Goal: Information Seeking & Learning: Learn about a topic

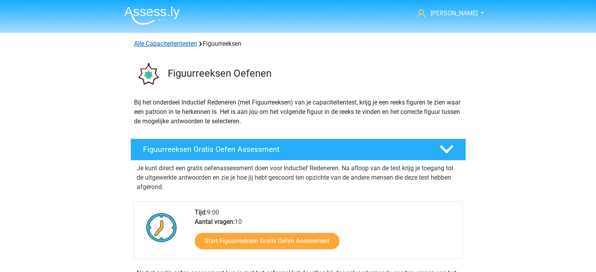
click at [162, 46] on link "Alle Capaciteitentesten" at bounding box center [165, 43] width 63 height 7
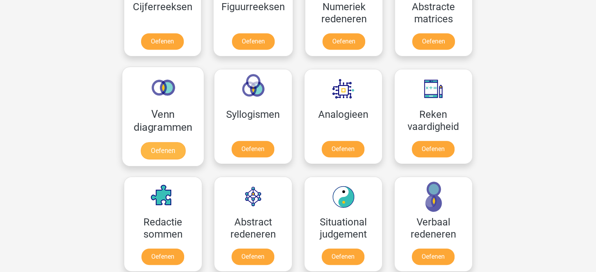
scroll to position [411, 0]
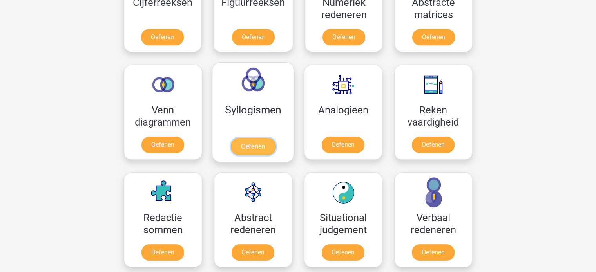
click at [275, 147] on link "Oefenen" at bounding box center [252, 146] width 45 height 17
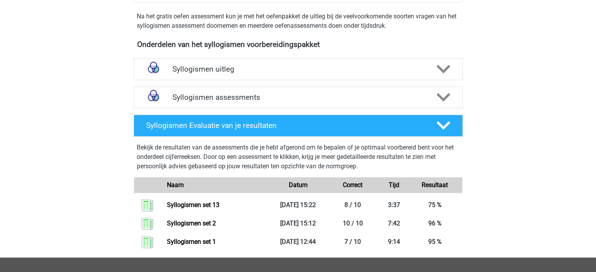
scroll to position [235, 0]
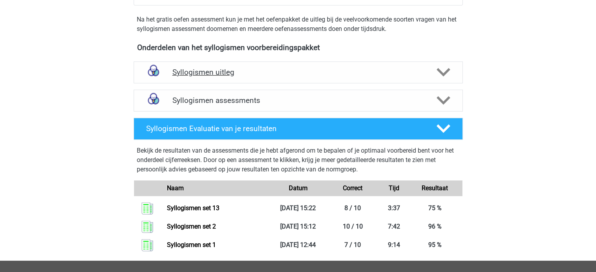
click at [239, 76] on h4 "Syllogismen uitleg" at bounding box center [298, 72] width 252 height 9
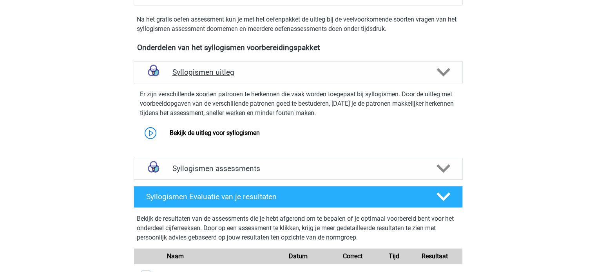
click at [242, 74] on h4 "Syllogismen uitleg" at bounding box center [298, 72] width 252 height 9
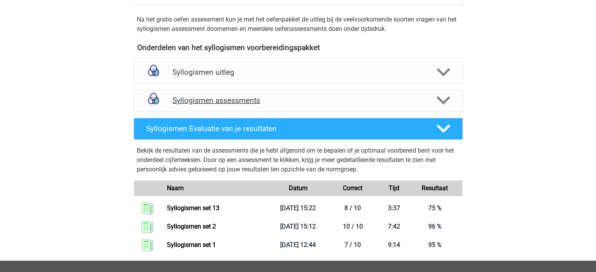
click at [246, 103] on h4 "Syllogismen assessments" at bounding box center [298, 100] width 252 height 9
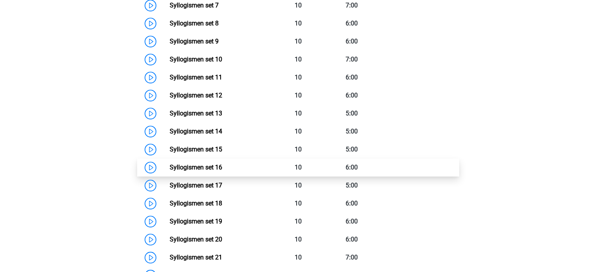
scroll to position [509, 0]
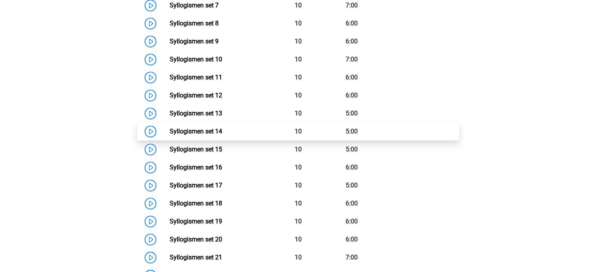
click at [222, 129] on link "Syllogismen set 14" at bounding box center [196, 131] width 53 height 7
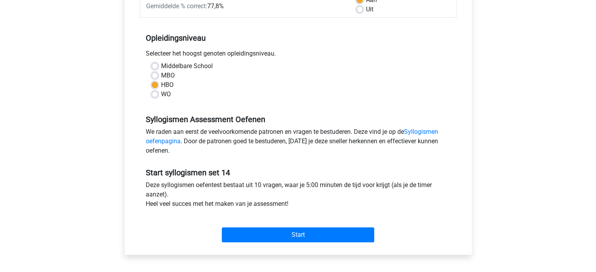
scroll to position [157, 0]
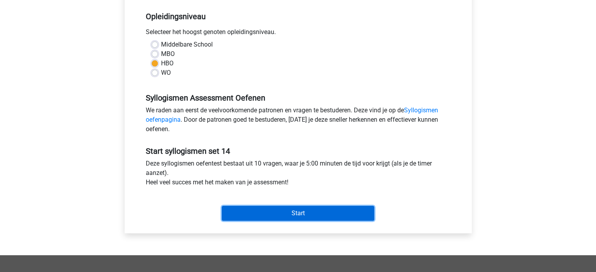
click at [268, 211] on input "Start" at bounding box center [298, 213] width 152 height 15
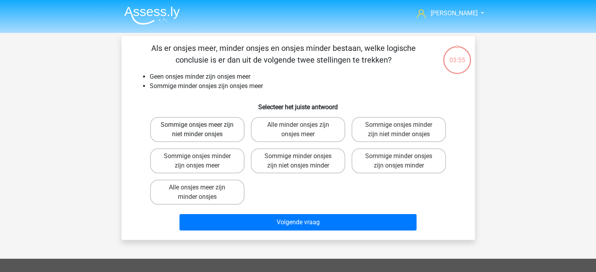
click at [229, 133] on label "Sommige onsjes meer zijn niet minder onsjes" at bounding box center [197, 129] width 94 height 25
click at [202, 130] on input "Sommige onsjes meer zijn niet minder onsjes" at bounding box center [199, 127] width 5 height 5
radio input "true"
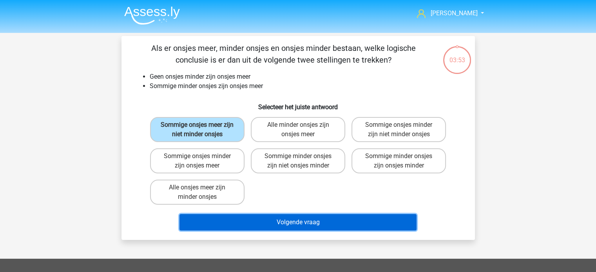
click at [304, 218] on button "Volgende vraag" at bounding box center [297, 222] width 237 height 16
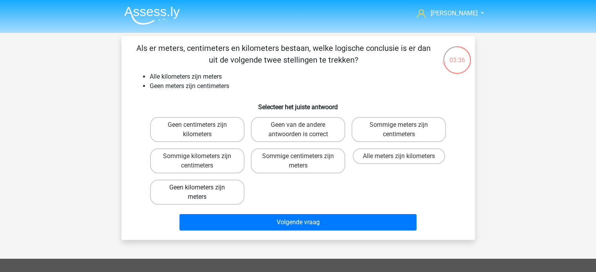
click at [214, 186] on label "Geen kilometers zijn meters" at bounding box center [197, 192] width 94 height 25
click at [202, 188] on input "Geen kilometers zijn meters" at bounding box center [199, 190] width 5 height 5
radio input "true"
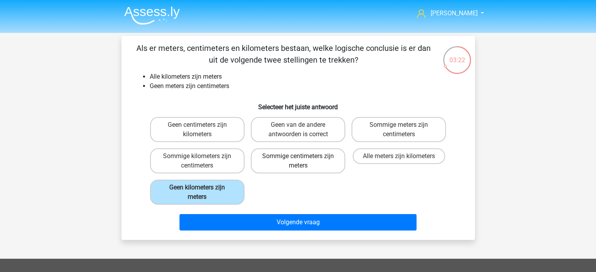
click at [317, 158] on label "Sommige centimeters zijn meters" at bounding box center [298, 161] width 94 height 25
click at [303, 158] on input "Sommige centimeters zijn meters" at bounding box center [300, 158] width 5 height 5
radio input "true"
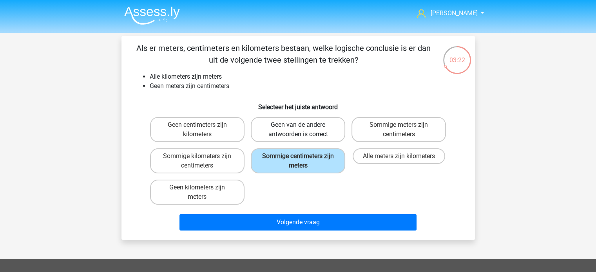
click at [313, 131] on label "Geen van de andere antwoorden is correct" at bounding box center [298, 129] width 94 height 25
click at [303, 130] on input "Geen van de andere antwoorden is correct" at bounding box center [300, 127] width 5 height 5
radio input "true"
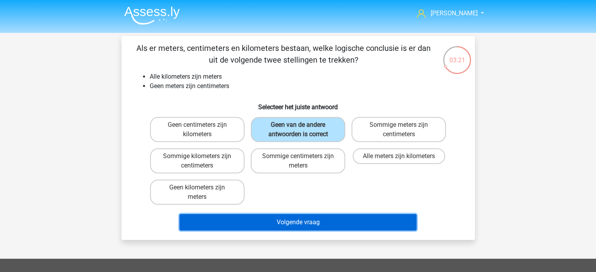
click at [304, 217] on button "Volgende vraag" at bounding box center [297, 222] width 237 height 16
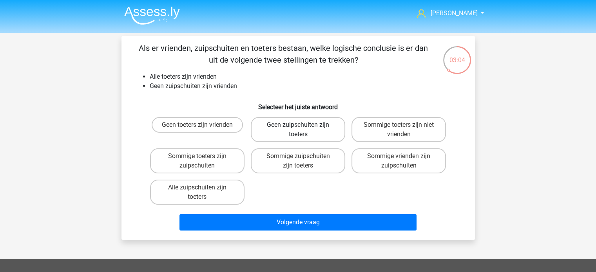
click at [314, 127] on label "Geen zuipschuiten zijn toeters" at bounding box center [298, 129] width 94 height 25
click at [303, 127] on input "Geen zuipschuiten zijn toeters" at bounding box center [300, 127] width 5 height 5
radio input "true"
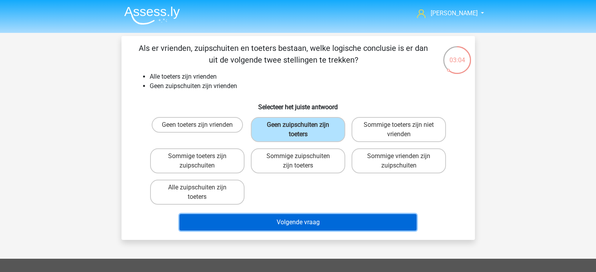
click at [299, 223] on button "Volgende vraag" at bounding box center [297, 222] width 237 height 16
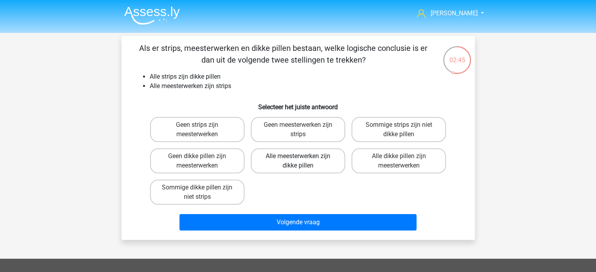
click at [310, 161] on label "Alle meesterwerken zijn dikke pillen" at bounding box center [298, 161] width 94 height 25
click at [303, 161] on input "Alle meesterwerken zijn dikke pillen" at bounding box center [300, 158] width 5 height 5
radio input "true"
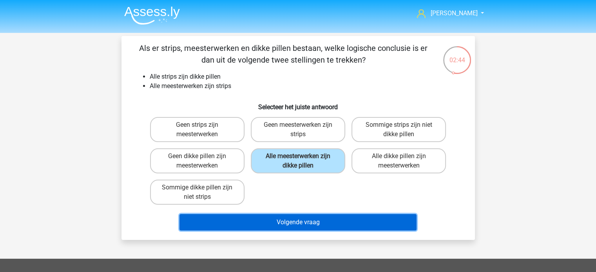
click at [290, 221] on button "Volgende vraag" at bounding box center [297, 222] width 237 height 16
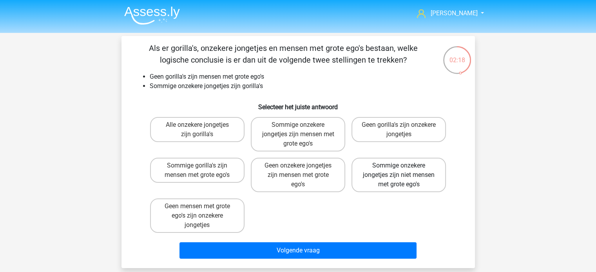
click at [409, 178] on label "Sommige onzekere jongetjes zijn niet mensen met grote ego's" at bounding box center [398, 175] width 94 height 34
click at [404, 171] on input "Sommige onzekere jongetjes zijn niet mensen met grote ego's" at bounding box center [401, 168] width 5 height 5
radio input "true"
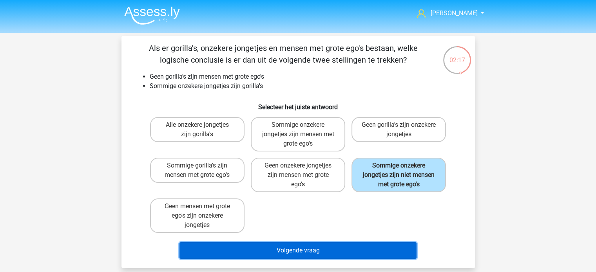
click at [327, 246] on button "Volgende vraag" at bounding box center [297, 251] width 237 height 16
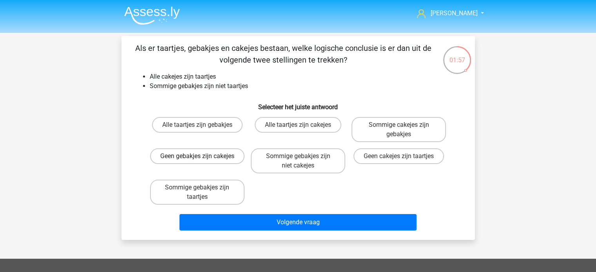
click at [226, 163] on label "Geen gebakjes zijn cakejes" at bounding box center [197, 157] width 94 height 16
click at [202, 161] on input "Geen gebakjes zijn cakejes" at bounding box center [199, 158] width 5 height 5
radio input "true"
click at [319, 163] on label "Sommige gebakjes zijn niet cakejes" at bounding box center [298, 161] width 94 height 25
click at [303, 161] on input "Sommige gebakjes zijn niet cakejes" at bounding box center [300, 158] width 5 height 5
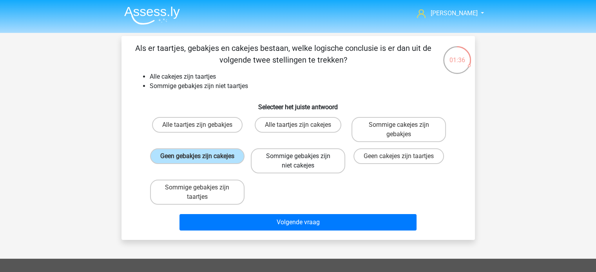
radio input "true"
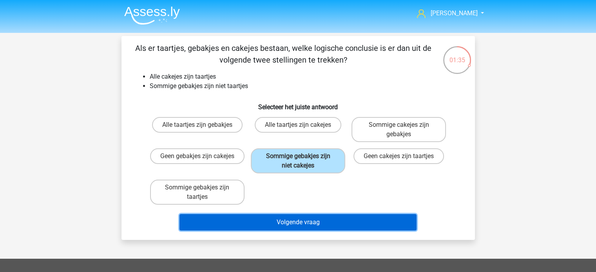
click at [303, 219] on button "Volgende vraag" at bounding box center [297, 222] width 237 height 16
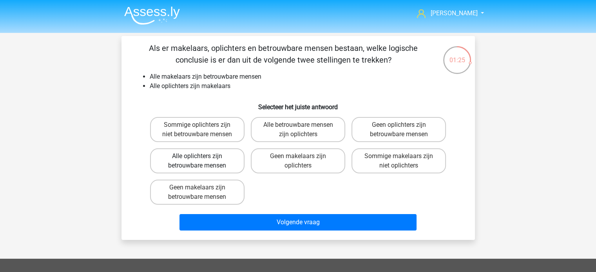
click at [215, 155] on label "Alle oplichters zijn betrouwbare mensen" at bounding box center [197, 161] width 94 height 25
click at [202, 156] on input "Alle oplichters zijn betrouwbare mensen" at bounding box center [199, 158] width 5 height 5
radio input "true"
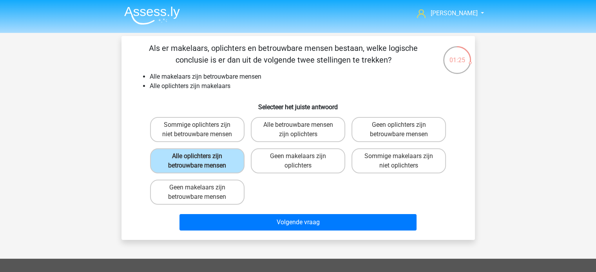
click at [301, 211] on div "Volgende vraag" at bounding box center [298, 221] width 328 height 26
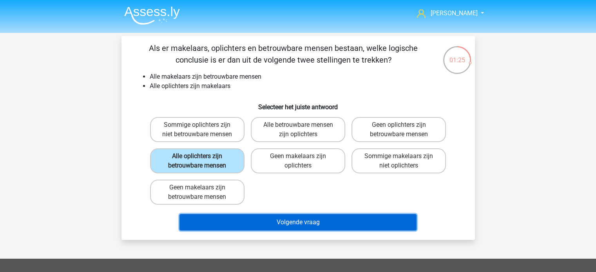
click at [301, 217] on button "Volgende vraag" at bounding box center [297, 222] width 237 height 16
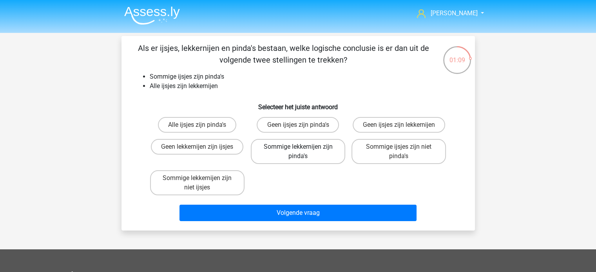
click at [317, 151] on label "Sommige lekkernijen zijn pinda's" at bounding box center [298, 151] width 94 height 25
click at [303, 151] on input "Sommige lekkernijen zijn pinda's" at bounding box center [300, 149] width 5 height 5
radio input "true"
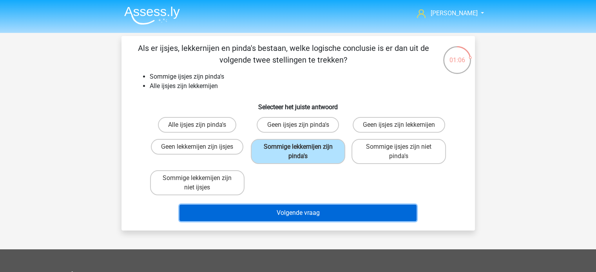
click at [303, 213] on button "Volgende vraag" at bounding box center [297, 213] width 237 height 16
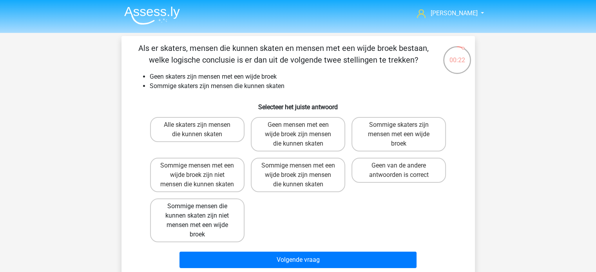
click at [205, 218] on label "Sommige mensen die kunnen skaten zijn niet mensen met een wijde broek" at bounding box center [197, 221] width 94 height 44
click at [202, 212] on input "Sommige mensen die kunnen skaten zijn niet mensen met een wijde broek" at bounding box center [199, 209] width 5 height 5
radio input "true"
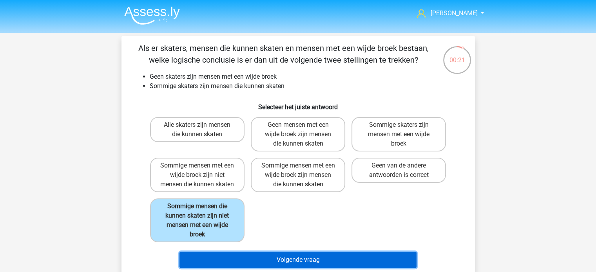
click at [281, 254] on button "Volgende vraag" at bounding box center [297, 260] width 237 height 16
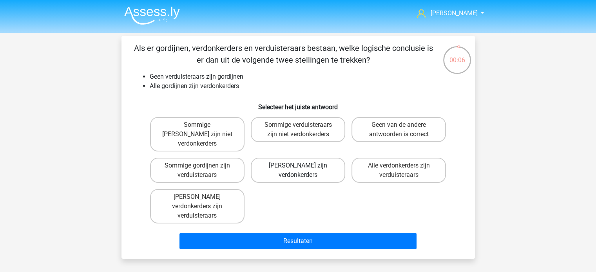
click at [301, 163] on label "Geen gordijnen zijn verdonkerders" at bounding box center [298, 170] width 94 height 25
click at [301, 166] on input "Geen gordijnen zijn verdonkerders" at bounding box center [300, 168] width 5 height 5
radio input "true"
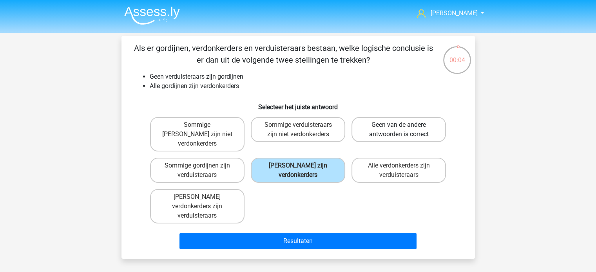
click at [384, 139] on label "Geen van de andere antwoorden is correct" at bounding box center [398, 129] width 94 height 25
click at [399, 130] on input "Geen van de andere antwoorden is correct" at bounding box center [401, 127] width 5 height 5
radio input "true"
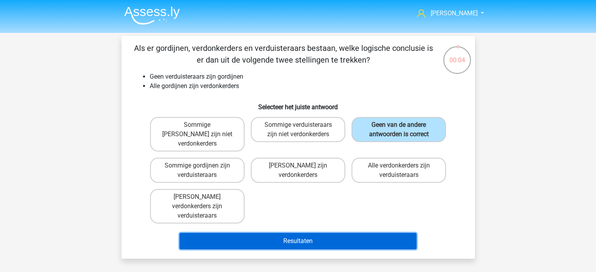
click at [311, 233] on button "Resultaten" at bounding box center [297, 241] width 237 height 16
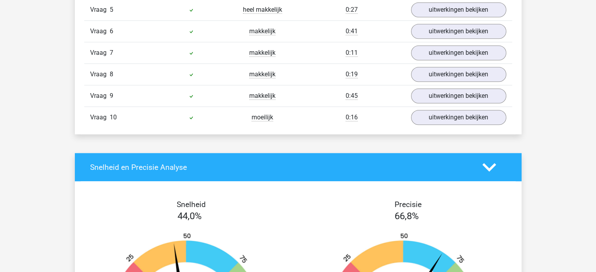
scroll to position [627, 0]
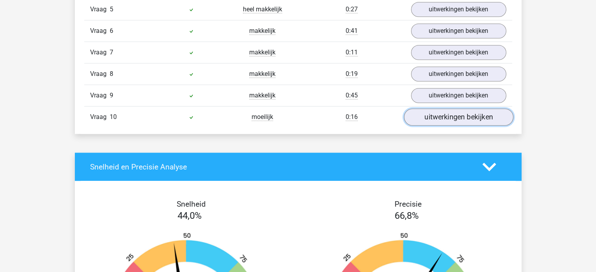
click at [442, 118] on link "uitwerkingen bekijken" at bounding box center [458, 117] width 109 height 17
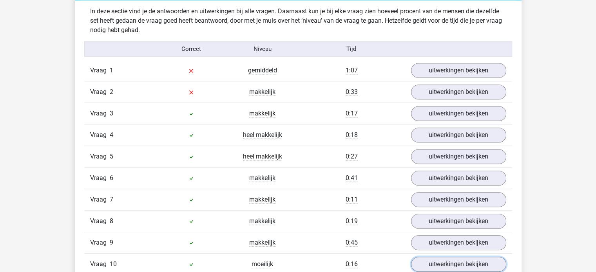
scroll to position [470, 0]
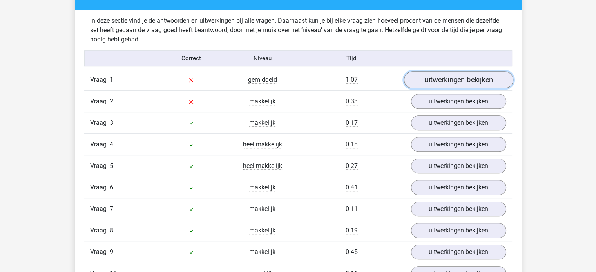
click at [451, 76] on link "uitwerkingen bekijken" at bounding box center [458, 80] width 109 height 17
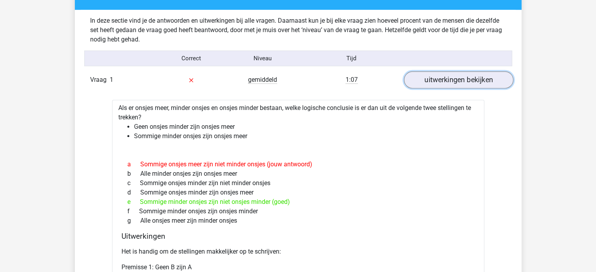
click at [458, 83] on link "uitwerkingen bekijken" at bounding box center [458, 80] width 109 height 17
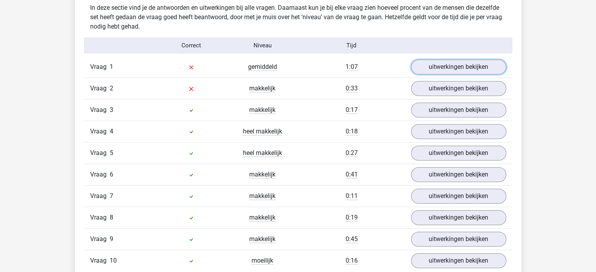
scroll to position [549, 0]
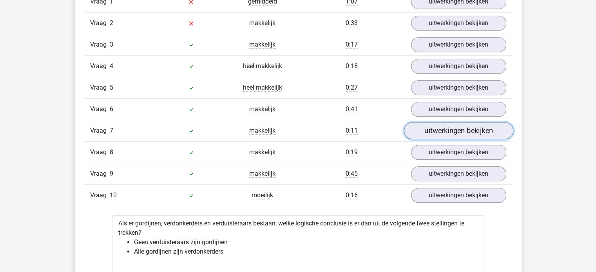
click at [446, 130] on link "uitwerkingen bekijken" at bounding box center [458, 131] width 109 height 17
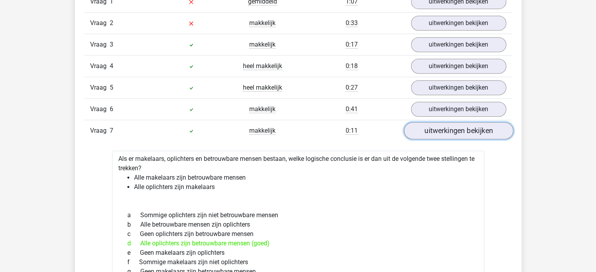
click at [444, 130] on link "uitwerkingen bekijken" at bounding box center [458, 131] width 109 height 17
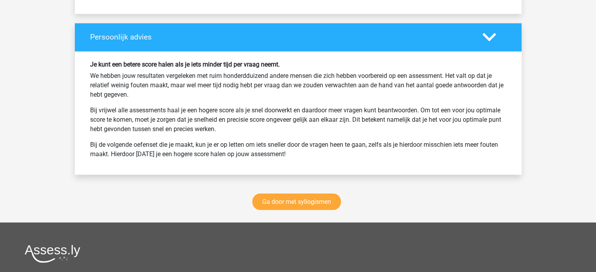
scroll to position [1371, 0]
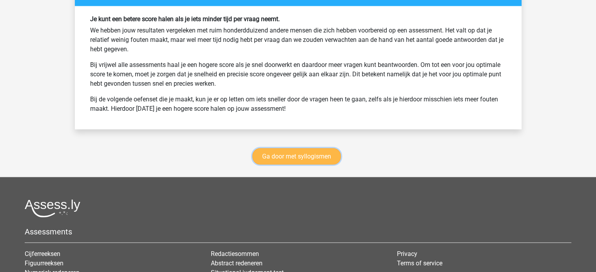
click at [312, 149] on link "Ga door met syllogismen" at bounding box center [296, 156] width 89 height 16
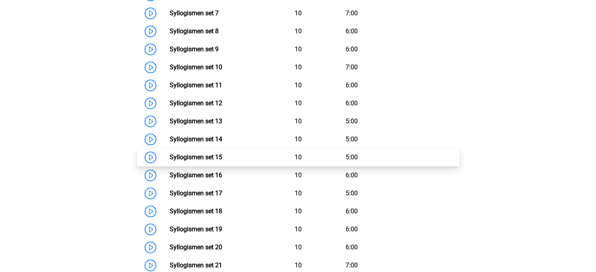
scroll to position [517, 0]
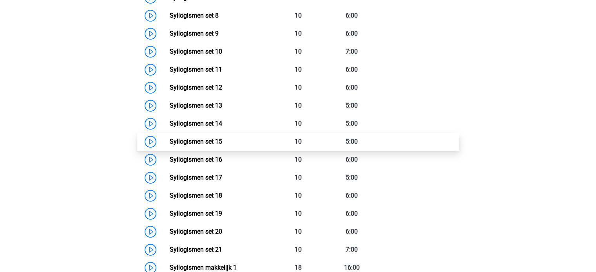
click at [222, 140] on link "Syllogismen set 15" at bounding box center [196, 141] width 53 height 7
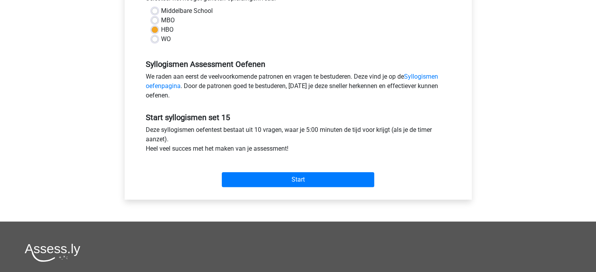
scroll to position [196, 0]
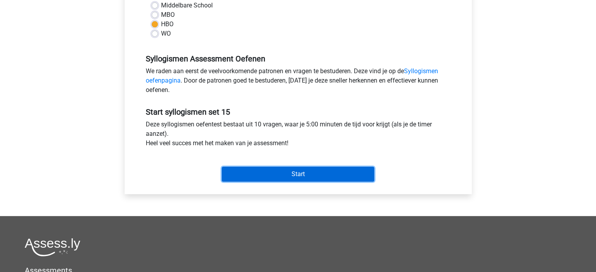
click at [317, 172] on input "Start" at bounding box center [298, 174] width 152 height 15
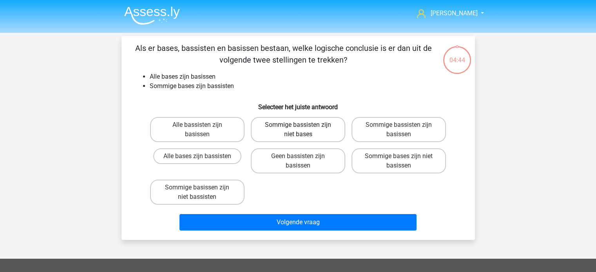
click at [304, 128] on label "Sommige bassisten zijn niet bases" at bounding box center [298, 129] width 94 height 25
click at [303, 128] on input "Sommige bassisten zijn niet bases" at bounding box center [300, 127] width 5 height 5
radio input "true"
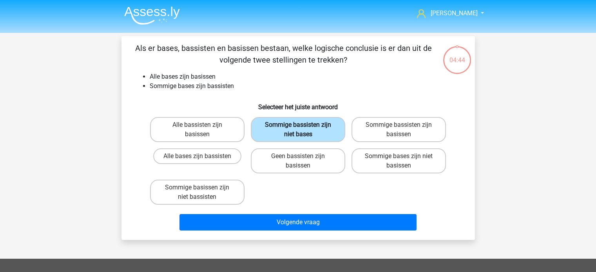
click at [320, 128] on label "Sommige bassisten zijn niet bases" at bounding box center [298, 129] width 94 height 25
click at [303, 128] on input "Sommige bassisten zijn niet bases" at bounding box center [300, 127] width 5 height 5
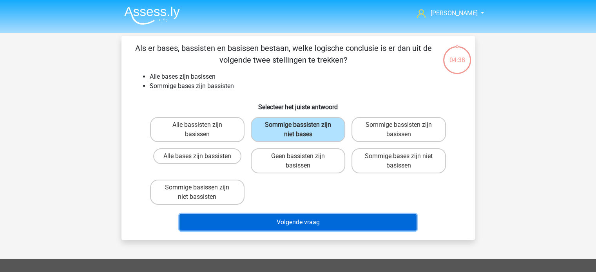
click at [301, 221] on button "Volgende vraag" at bounding box center [297, 222] width 237 height 16
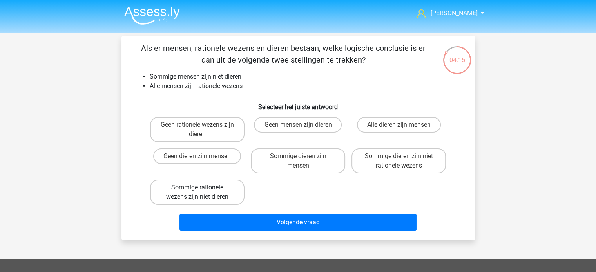
click at [219, 191] on label "Sommige rationele wezens zijn niet dieren" at bounding box center [197, 192] width 94 height 25
click at [202, 191] on input "Sommige rationele wezens zijn niet dieren" at bounding box center [199, 190] width 5 height 5
radio input "true"
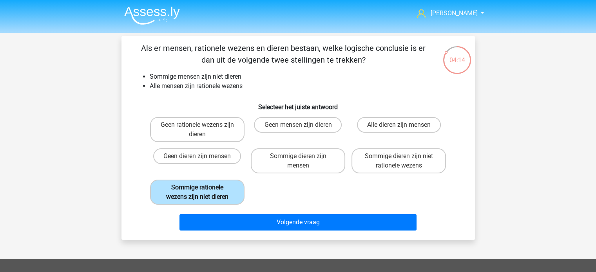
click at [223, 193] on label "Sommige rationele wezens zijn niet dieren" at bounding box center [197, 192] width 94 height 25
click at [202, 193] on input "Sommige rationele wezens zijn niet dieren" at bounding box center [199, 190] width 5 height 5
click at [397, 158] on label "Sommige dieren zijn niet rationele wezens" at bounding box center [398, 161] width 94 height 25
click at [399, 158] on input "Sommige dieren zijn niet rationele wezens" at bounding box center [401, 158] width 5 height 5
radio input "true"
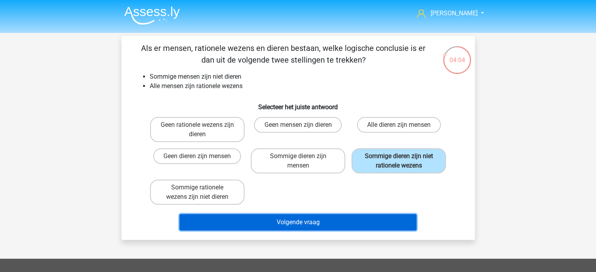
click at [339, 217] on button "Volgende vraag" at bounding box center [297, 222] width 237 height 16
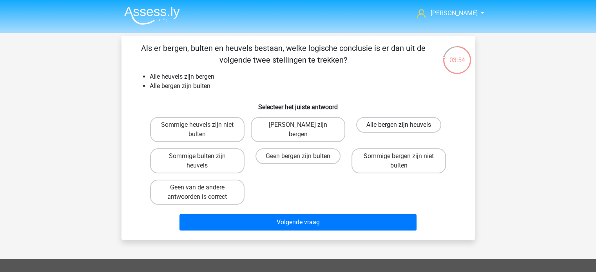
click at [392, 125] on label "Alle bergen zijn heuvels" at bounding box center [398, 125] width 85 height 16
click at [399, 125] on input "Alle bergen zijn heuvels" at bounding box center [401, 127] width 5 height 5
radio input "true"
click at [210, 191] on label "Geen van de andere antwoorden is correct" at bounding box center [197, 192] width 94 height 25
click at [202, 191] on input "Geen van de andere antwoorden is correct" at bounding box center [199, 190] width 5 height 5
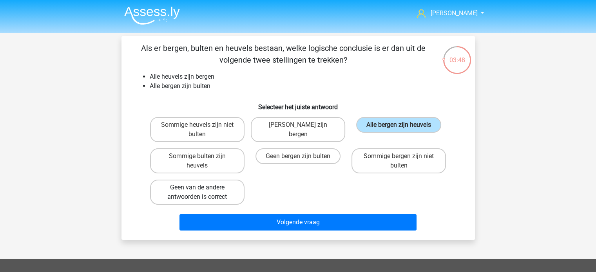
radio input "true"
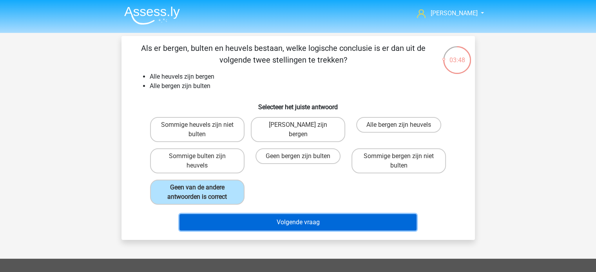
click at [252, 214] on button "Volgende vraag" at bounding box center [297, 222] width 237 height 16
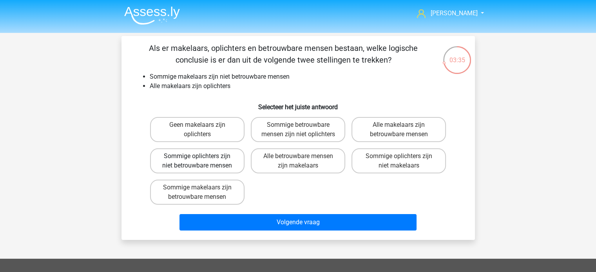
click at [208, 166] on label "Sommige oplichters zijn niet betrouwbare mensen" at bounding box center [197, 161] width 94 height 25
click at [202, 161] on input "Sommige oplichters zijn niet betrouwbare mensen" at bounding box center [199, 158] width 5 height 5
radio input "true"
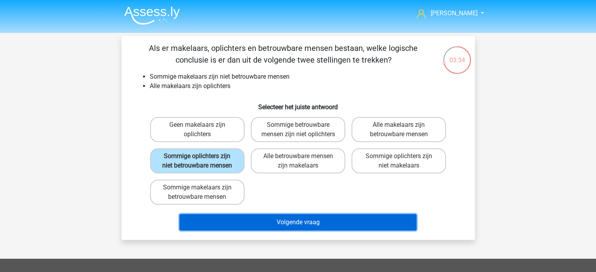
click at [304, 228] on button "Volgende vraag" at bounding box center [297, 222] width 237 height 16
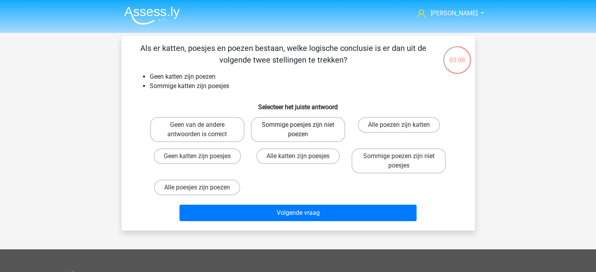
click at [296, 129] on label "Sommige poesjes zijn niet poezen" at bounding box center [298, 129] width 94 height 25
click at [298, 129] on input "Sommige poesjes zijn niet poezen" at bounding box center [300, 127] width 5 height 5
radio input "true"
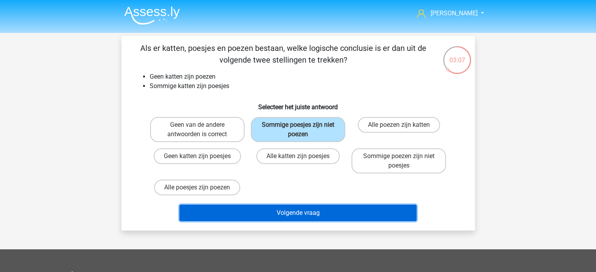
click at [294, 207] on button "Volgende vraag" at bounding box center [297, 213] width 237 height 16
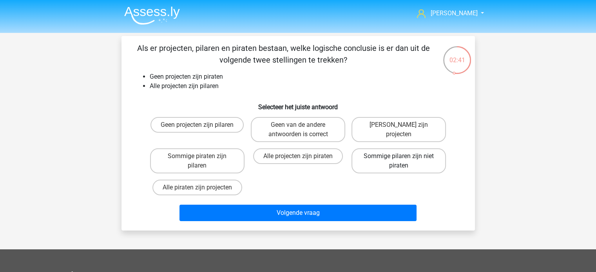
click at [399, 162] on label "Sommige pilaren zijn niet piraten" at bounding box center [398, 161] width 94 height 25
click at [399, 161] on input "Sommige pilaren zijn niet piraten" at bounding box center [401, 158] width 5 height 5
radio input "true"
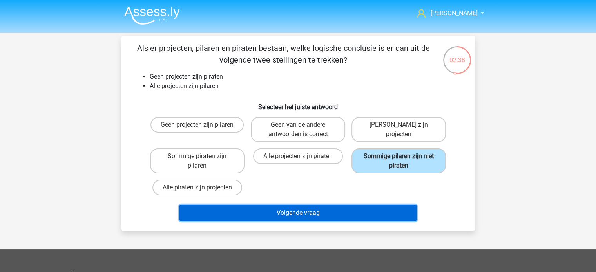
click at [344, 205] on button "Volgende vraag" at bounding box center [297, 213] width 237 height 16
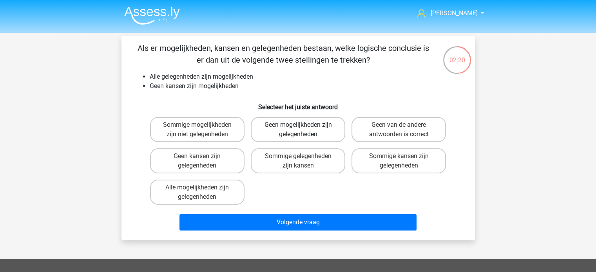
click at [315, 132] on label "Geen mogelijkheden zijn gelegenheden" at bounding box center [298, 129] width 94 height 25
click at [303, 130] on input "Geen mogelijkheden zijn gelegenheden" at bounding box center [300, 127] width 5 height 5
radio input "true"
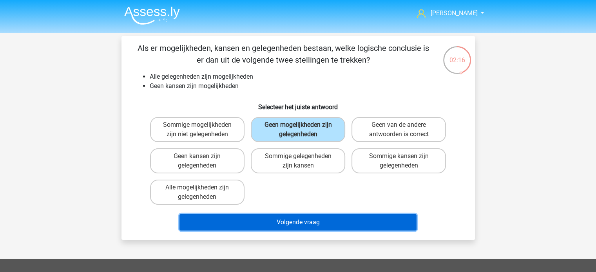
click at [304, 217] on button "Volgende vraag" at bounding box center [297, 222] width 237 height 16
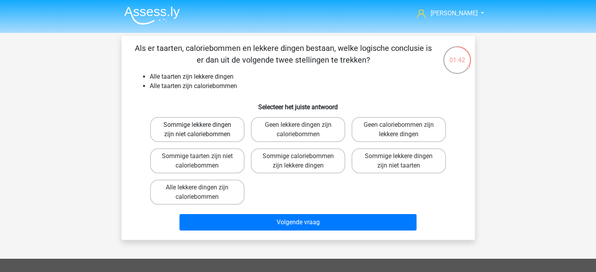
click at [233, 130] on label "Sommige lekkere dingen zijn niet caloriebommen" at bounding box center [197, 129] width 94 height 25
click at [202, 130] on input "Sommige lekkere dingen zijn niet caloriebommen" at bounding box center [199, 127] width 5 height 5
radio input "true"
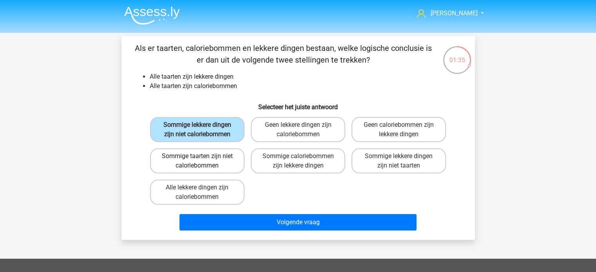
click at [233, 161] on label "Sommige taarten zijn niet caloriebommen" at bounding box center [197, 161] width 94 height 25
click at [202, 161] on input "Sommige taarten zijn niet caloriebommen" at bounding box center [199, 158] width 5 height 5
radio input "true"
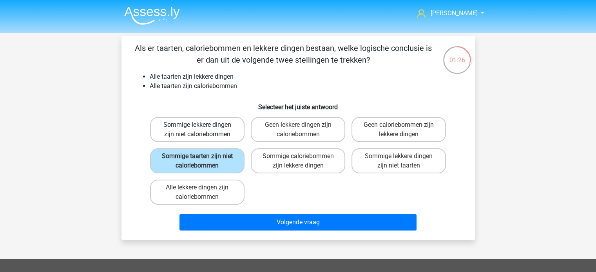
click at [230, 126] on label "Sommige lekkere dingen zijn niet caloriebommen" at bounding box center [197, 129] width 94 height 25
click at [202, 126] on input "Sommige lekkere dingen zijn niet caloriebommen" at bounding box center [199, 127] width 5 height 5
radio input "true"
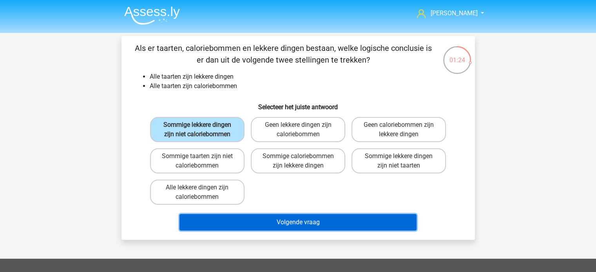
click at [301, 219] on button "Volgende vraag" at bounding box center [297, 222] width 237 height 16
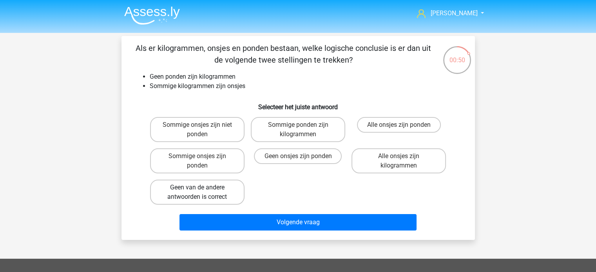
click at [213, 194] on label "Geen van de andere antwoorden is correct" at bounding box center [197, 192] width 94 height 25
click at [202, 193] on input "Geen van de andere antwoorden is correct" at bounding box center [199, 190] width 5 height 5
radio input "true"
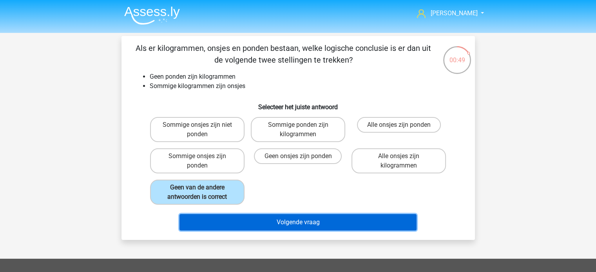
click at [301, 224] on button "Volgende vraag" at bounding box center [297, 222] width 237 height 16
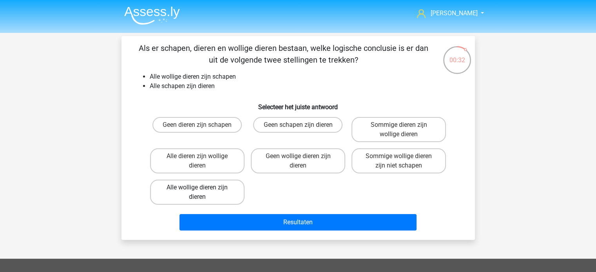
click at [217, 193] on label "Alle wollige dieren zijn dieren" at bounding box center [197, 192] width 94 height 25
click at [202, 193] on input "Alle wollige dieren zijn dieren" at bounding box center [199, 190] width 5 height 5
radio input "true"
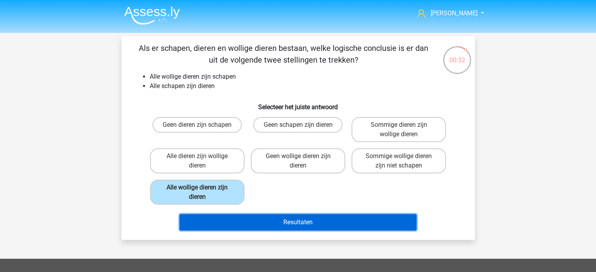
click at [259, 216] on button "Resultaten" at bounding box center [297, 222] width 237 height 16
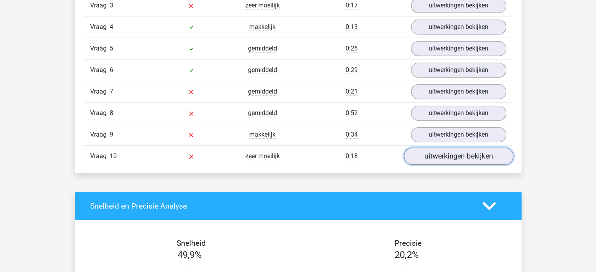
click at [444, 153] on link "uitwerkingen bekijken" at bounding box center [458, 156] width 109 height 17
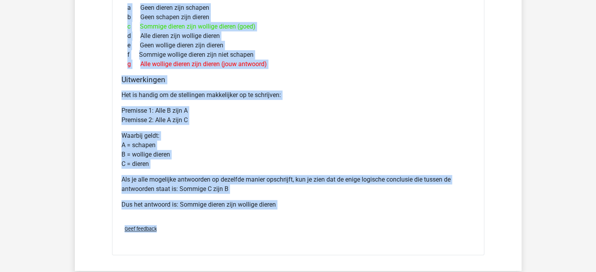
scroll to position [823, 0]
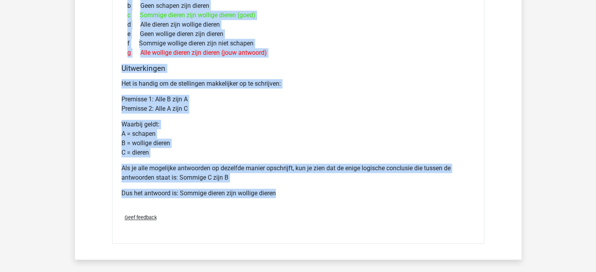
drag, startPoint x: 120, startPoint y: 27, endPoint x: 288, endPoint y: 199, distance: 240.0
click at [288, 199] on div "Als er schapen, dieren en wollige dieren bestaan, welke logische conclusie is e…" at bounding box center [298, 92] width 372 height 303
copy div "Als er schapen, dieren en wollige dieren bestaan, welke logische conclusie is e…"
click at [278, 129] on p "Waarbij geldt: A = schapen B = wollige dieren C = dieren" at bounding box center [297, 139] width 353 height 38
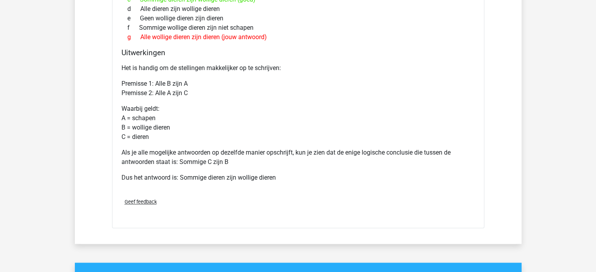
scroll to position [901, 0]
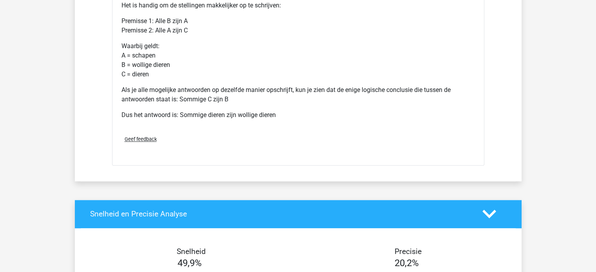
click at [148, 137] on span "Geef feedback" at bounding box center [141, 139] width 32 height 6
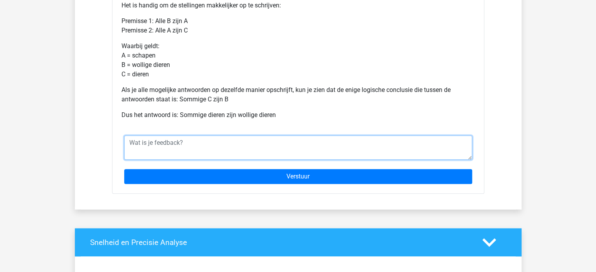
click at [169, 141] on textarea at bounding box center [298, 148] width 348 height 24
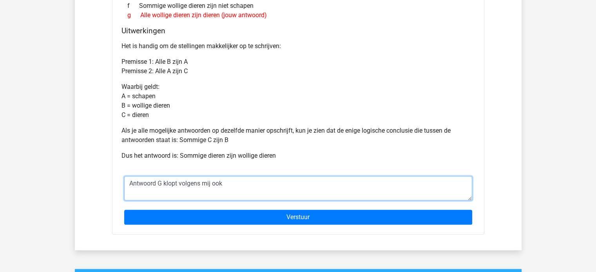
scroll to position [862, 0]
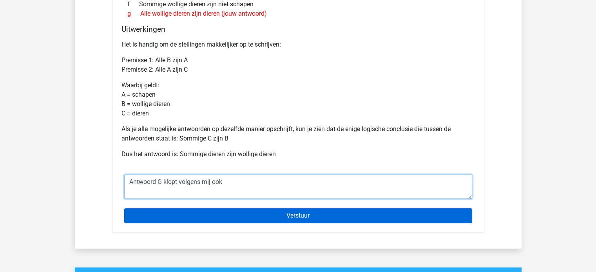
type textarea "Antwoord G klopt volgens mij ook"
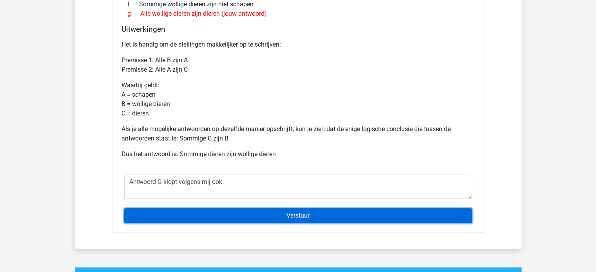
click at [298, 211] on input "Verstuur" at bounding box center [298, 215] width 348 height 15
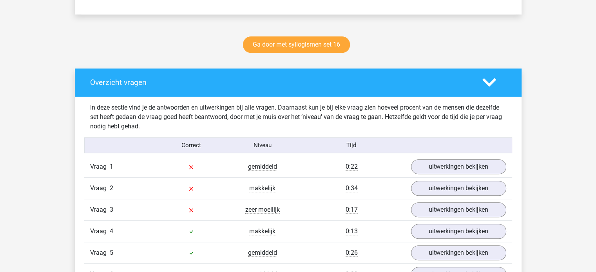
scroll to position [470, 0]
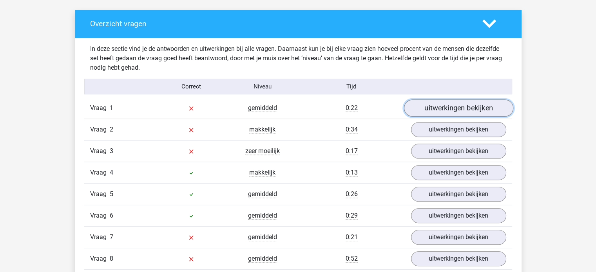
click at [456, 107] on link "uitwerkingen bekijken" at bounding box center [458, 108] width 109 height 17
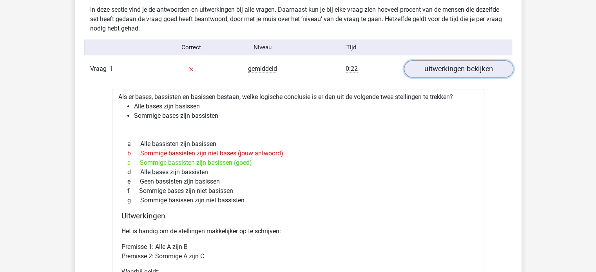
click at [431, 65] on link "uitwerkingen bekijken" at bounding box center [458, 69] width 109 height 17
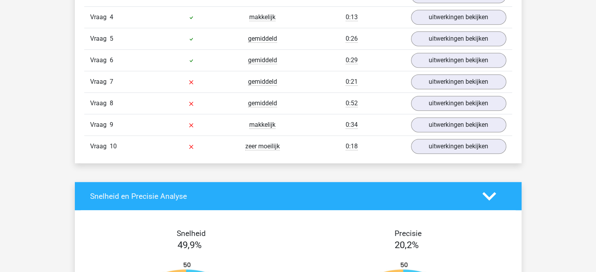
scroll to position [599, 0]
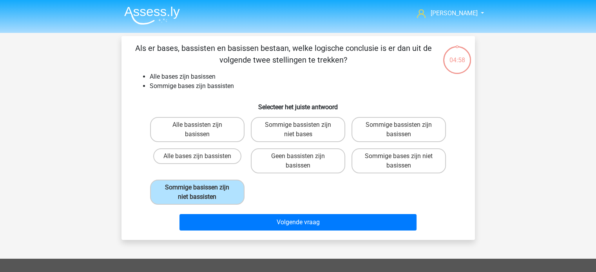
click at [158, 12] on img at bounding box center [152, 15] width 56 height 18
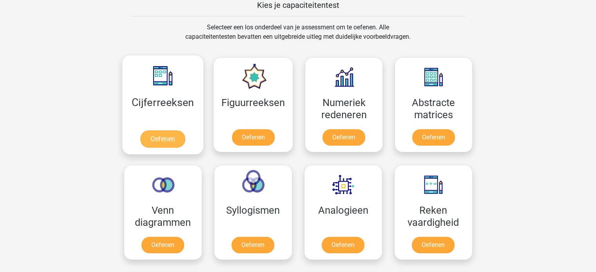
scroll to position [353, 0]
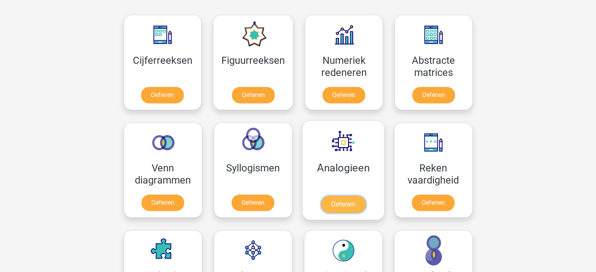
click at [336, 196] on link "Oefenen" at bounding box center [343, 204] width 45 height 17
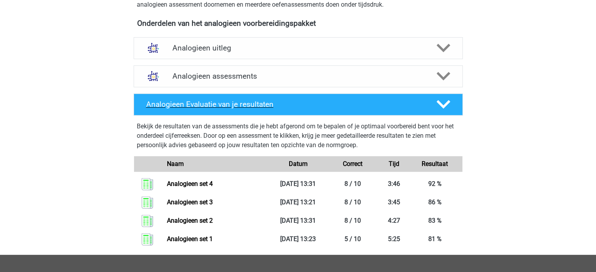
scroll to position [235, 0]
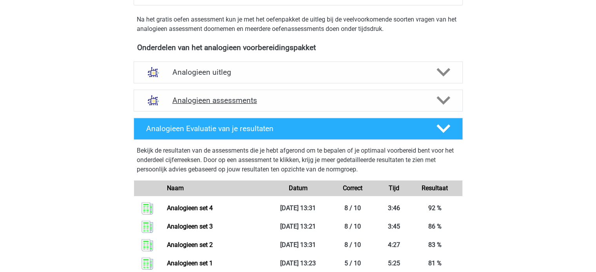
click at [266, 93] on div "Analogieen assessments" at bounding box center [298, 101] width 329 height 22
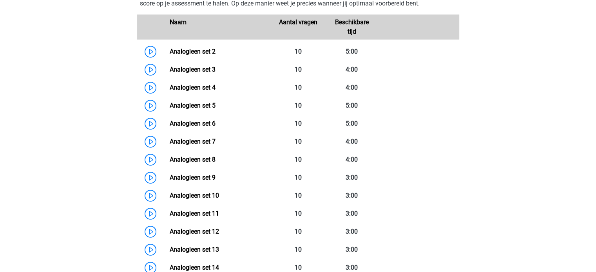
scroll to position [353, 0]
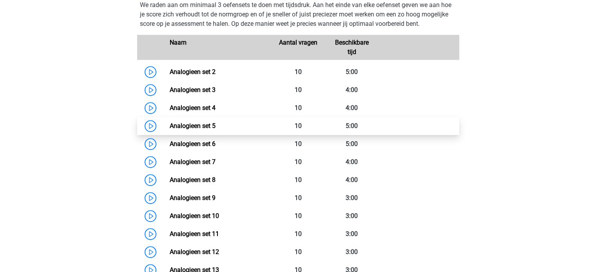
click at [193, 122] on link "Analogieen set 5" at bounding box center [193, 125] width 46 height 7
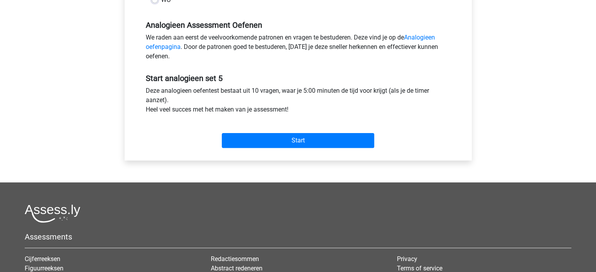
scroll to position [235, 0]
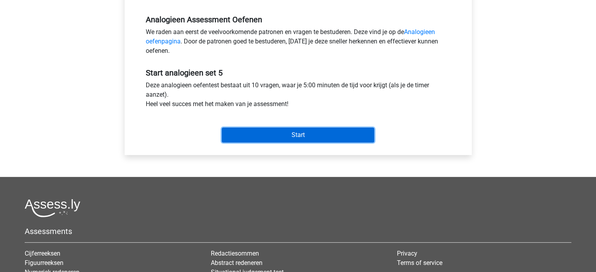
click at [308, 139] on input "Start" at bounding box center [298, 135] width 152 height 15
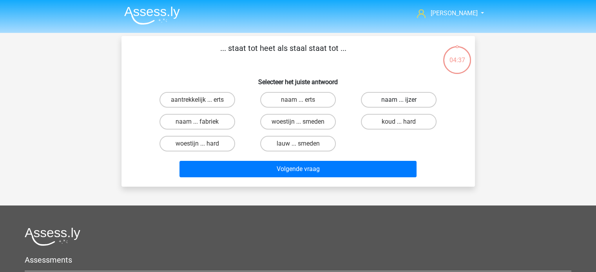
click at [401, 99] on label "naam ... ijzer" at bounding box center [399, 100] width 76 height 16
click at [401, 100] on input "naam ... ijzer" at bounding box center [401, 102] width 5 height 5
radio input "true"
click at [304, 98] on label "naam ... erts" at bounding box center [298, 100] width 76 height 16
click at [303, 100] on input "naam ... erts" at bounding box center [300, 102] width 5 height 5
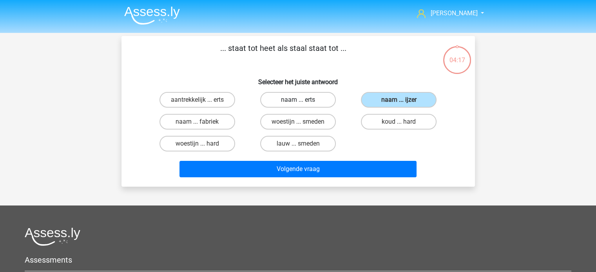
radio input "true"
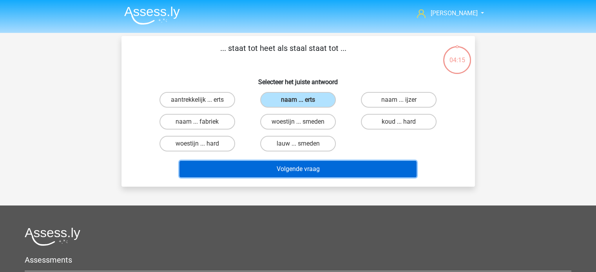
click at [298, 170] on button "Volgende vraag" at bounding box center [297, 169] width 237 height 16
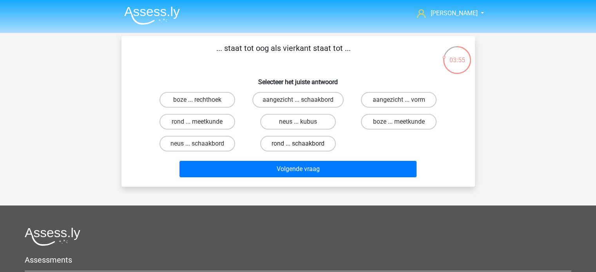
click at [299, 142] on label "rond ... schaakbord" at bounding box center [298, 144] width 76 height 16
click at [299, 144] on input "rond ... schaakbord" at bounding box center [300, 146] width 5 height 5
radio input "true"
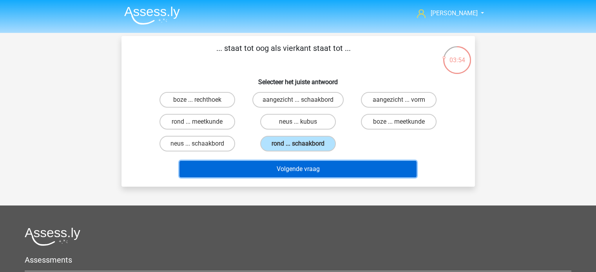
click at [305, 172] on button "Volgende vraag" at bounding box center [297, 169] width 237 height 16
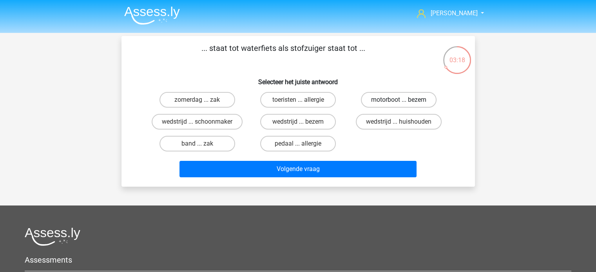
click at [381, 101] on label "motorboot ... bezem" at bounding box center [399, 100] width 76 height 16
click at [399, 101] on input "motorboot ... bezem" at bounding box center [401, 102] width 5 height 5
radio input "true"
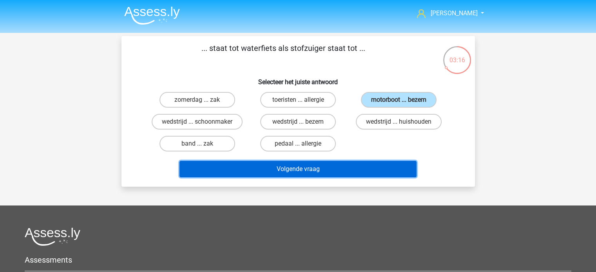
click at [330, 172] on button "Volgende vraag" at bounding box center [297, 169] width 237 height 16
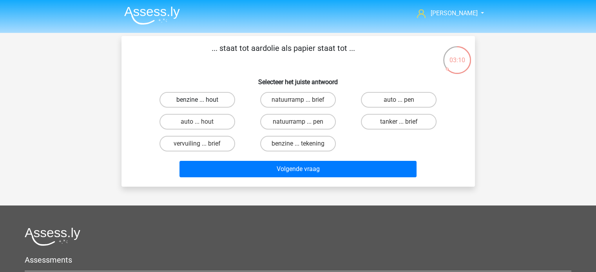
click at [196, 97] on label "benzine ... hout" at bounding box center [197, 100] width 76 height 16
click at [197, 100] on input "benzine ... hout" at bounding box center [199, 102] width 5 height 5
radio input "true"
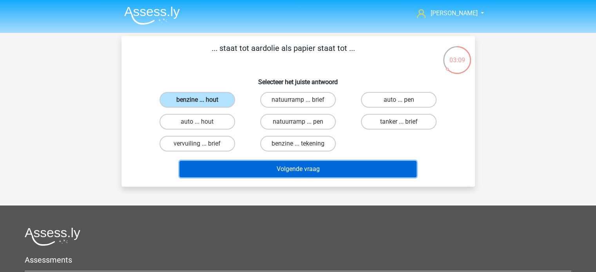
click at [320, 176] on button "Volgende vraag" at bounding box center [297, 169] width 237 height 16
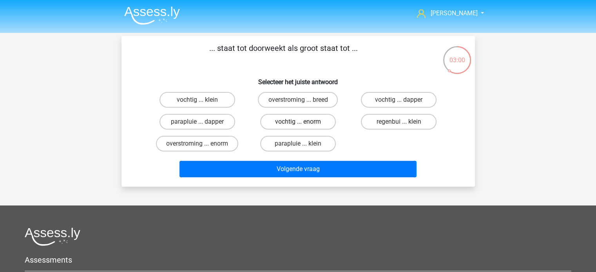
click at [303, 121] on label "vochtig ... enorm" at bounding box center [298, 122] width 76 height 16
click at [303, 122] on input "vochtig ... enorm" at bounding box center [300, 124] width 5 height 5
radio input "true"
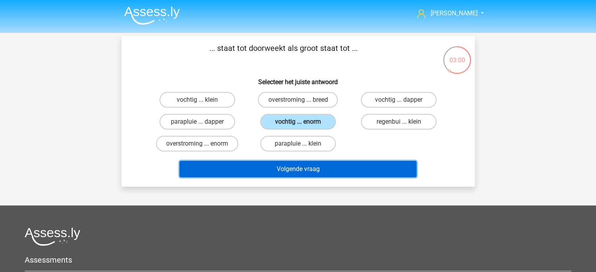
click at [306, 164] on button "Volgende vraag" at bounding box center [297, 169] width 237 height 16
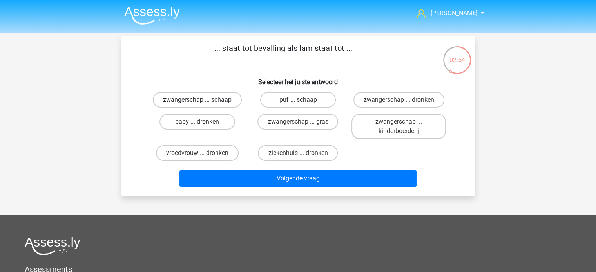
click at [201, 98] on label "zwangerschap ... schaap" at bounding box center [197, 100] width 89 height 16
click at [201, 100] on input "zwangerschap ... schaap" at bounding box center [199, 102] width 5 height 5
radio input "true"
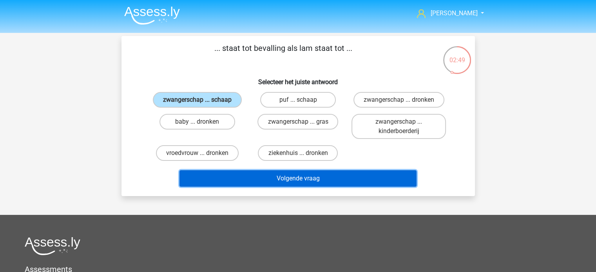
click at [303, 176] on button "Volgende vraag" at bounding box center [297, 178] width 237 height 16
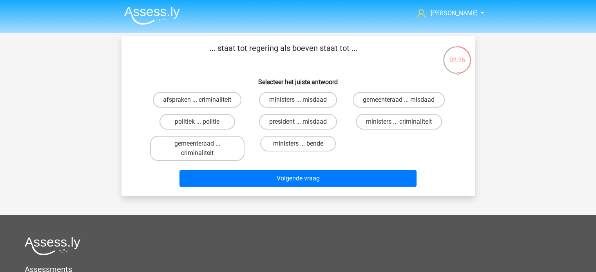
click at [303, 142] on label "ministers ... bende" at bounding box center [298, 144] width 76 height 16
click at [303, 144] on input "ministers ... bende" at bounding box center [300, 146] width 5 height 5
radio input "true"
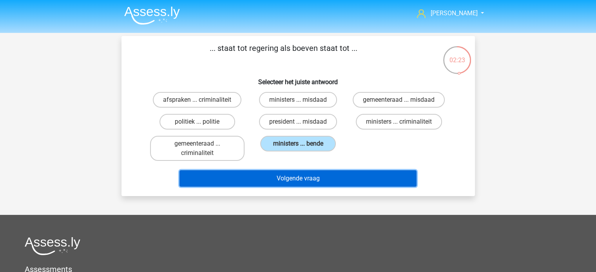
click at [301, 177] on button "Volgende vraag" at bounding box center [297, 178] width 237 height 16
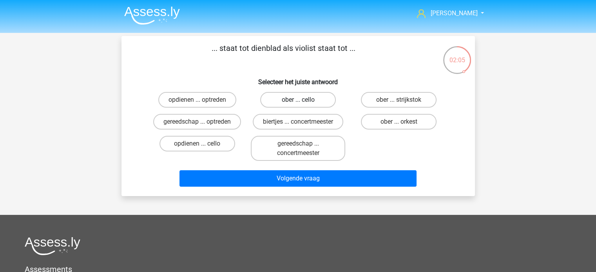
click at [305, 98] on label "ober ... cello" at bounding box center [298, 100] width 76 height 16
click at [303, 100] on input "ober ... cello" at bounding box center [300, 102] width 5 height 5
radio input "true"
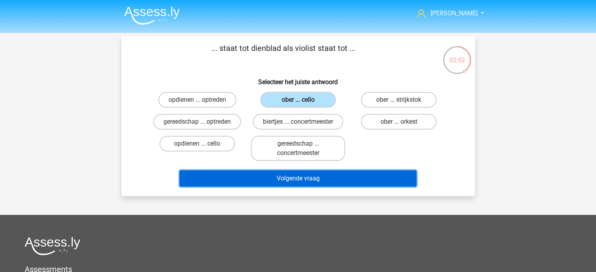
click at [290, 178] on button "Volgende vraag" at bounding box center [297, 178] width 237 height 16
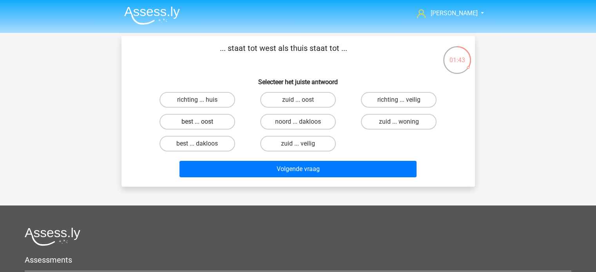
click at [196, 119] on label "best ... oost" at bounding box center [197, 122] width 76 height 16
click at [197, 122] on input "best ... oost" at bounding box center [199, 124] width 5 height 5
radio input "true"
click at [213, 97] on label "richting ... huis" at bounding box center [197, 100] width 76 height 16
click at [202, 100] on input "richting ... huis" at bounding box center [199, 102] width 5 height 5
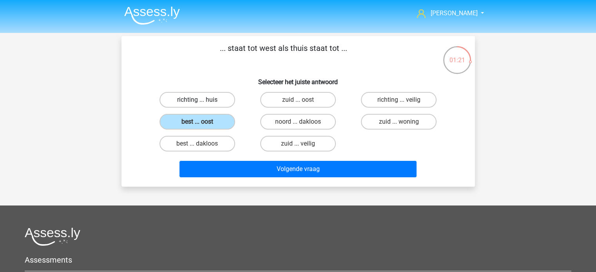
radio input "true"
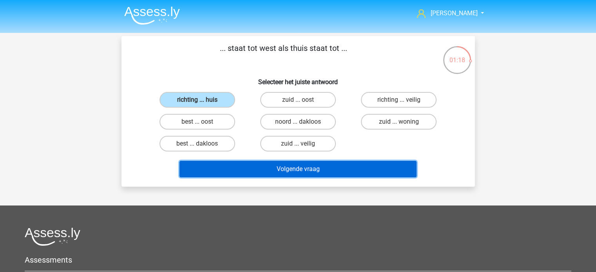
click at [300, 168] on button "Volgende vraag" at bounding box center [297, 169] width 237 height 16
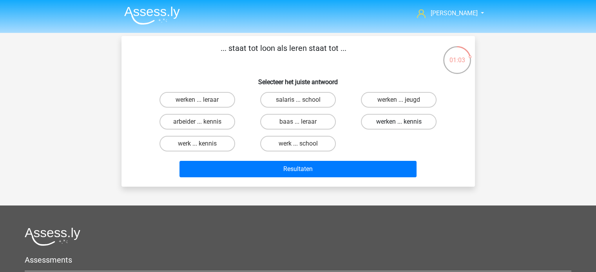
click at [391, 120] on label "werken ... kennis" at bounding box center [399, 122] width 76 height 16
click at [399, 122] on input "werken ... kennis" at bounding box center [401, 124] width 5 height 5
radio input "true"
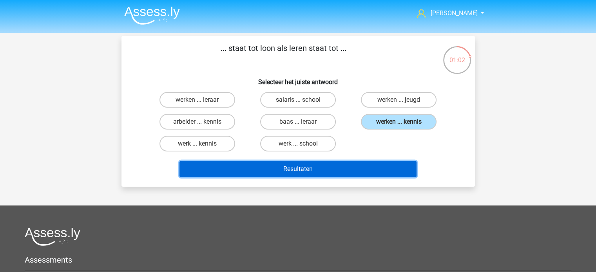
click at [334, 168] on button "Resultaten" at bounding box center [297, 169] width 237 height 16
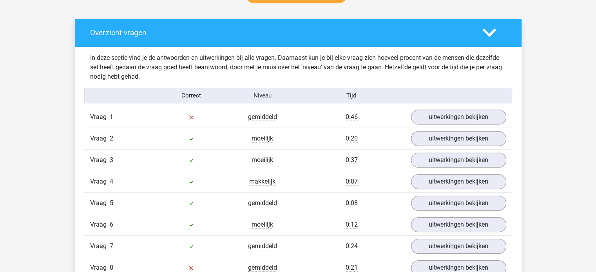
scroll to position [431, 0]
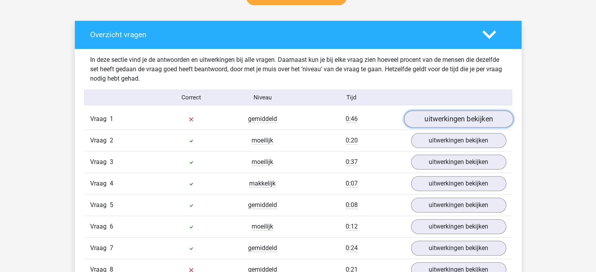
click at [422, 121] on link "uitwerkingen bekijken" at bounding box center [458, 119] width 109 height 17
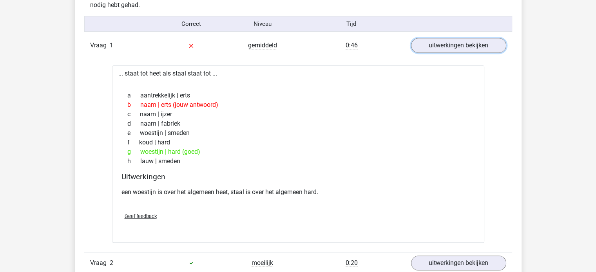
scroll to position [509, 0]
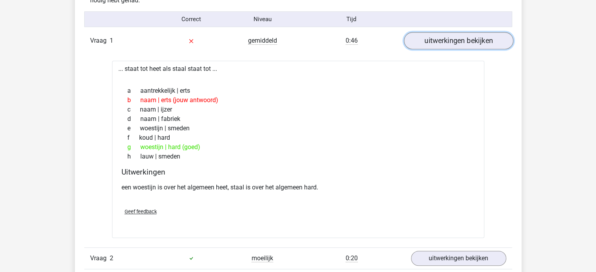
click at [466, 43] on link "uitwerkingen bekijken" at bounding box center [458, 41] width 109 height 17
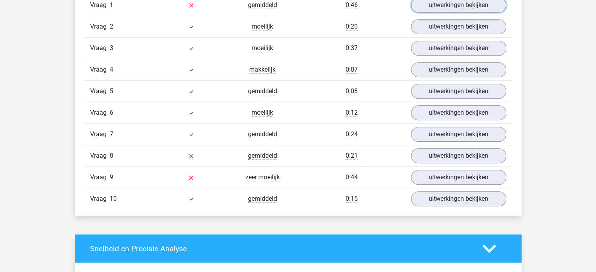
scroll to position [549, 0]
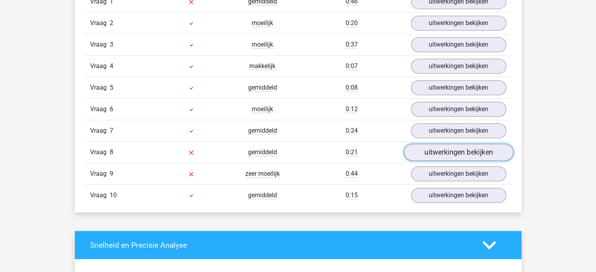
click at [435, 155] on link "uitwerkingen bekijken" at bounding box center [458, 152] width 109 height 17
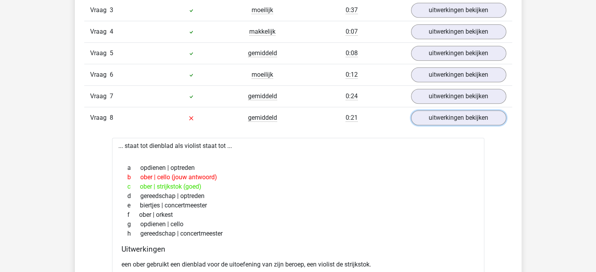
scroll to position [588, 0]
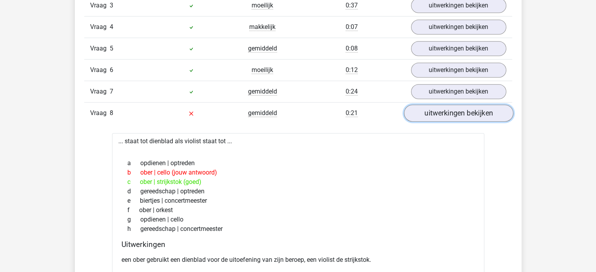
click at [439, 116] on link "uitwerkingen bekijken" at bounding box center [458, 113] width 109 height 17
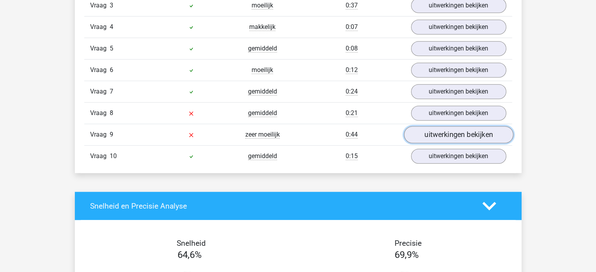
click at [434, 133] on link "uitwerkingen bekijken" at bounding box center [458, 135] width 109 height 17
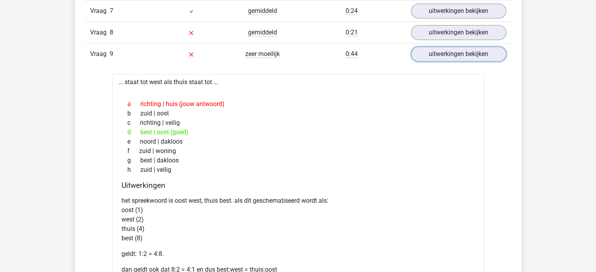
scroll to position [666, 0]
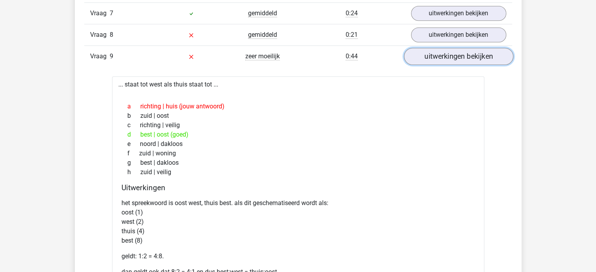
click at [437, 54] on link "uitwerkingen bekijken" at bounding box center [458, 56] width 109 height 17
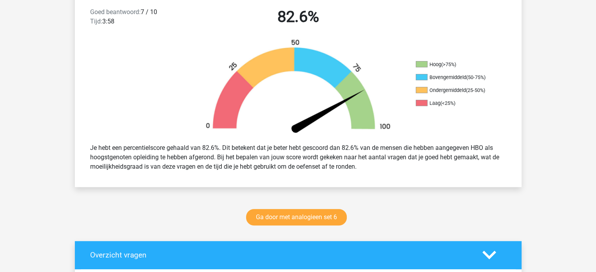
scroll to position [196, 0]
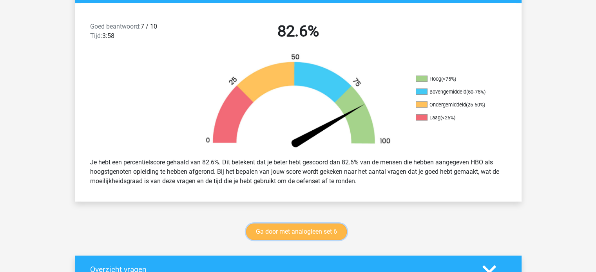
click at [308, 231] on link "Ga door met analogieen set 6" at bounding box center [296, 232] width 101 height 16
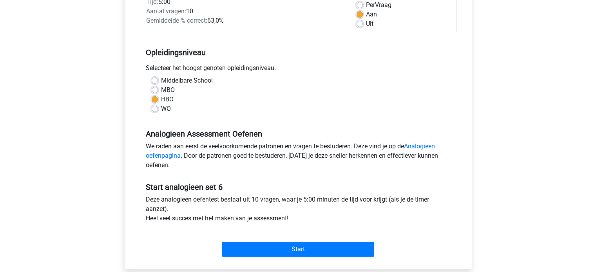
scroll to position [157, 0]
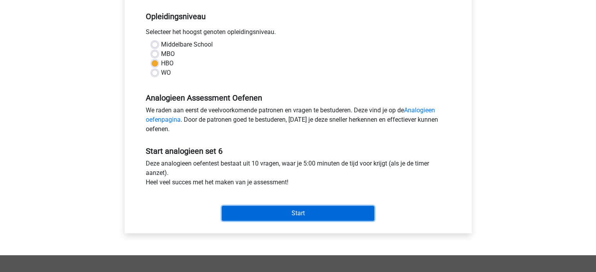
click at [286, 207] on input "Start" at bounding box center [298, 213] width 152 height 15
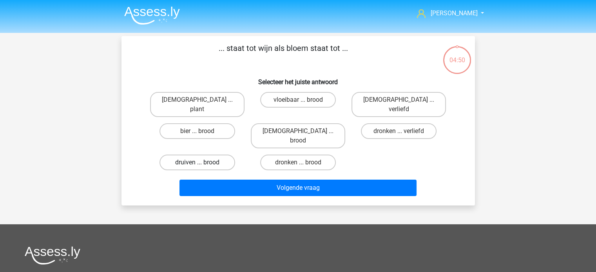
click at [199, 155] on label "druiven ... brood" at bounding box center [197, 163] width 76 height 16
click at [199, 163] on input "druiven ... brood" at bounding box center [199, 165] width 5 height 5
radio input "true"
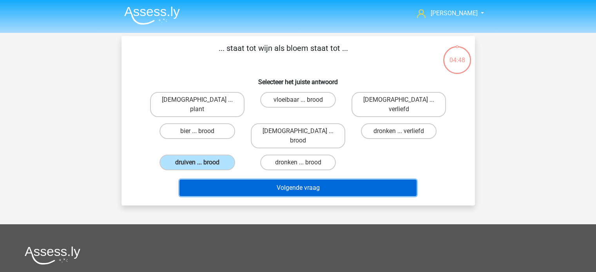
click at [285, 180] on button "Volgende vraag" at bounding box center [297, 188] width 237 height 16
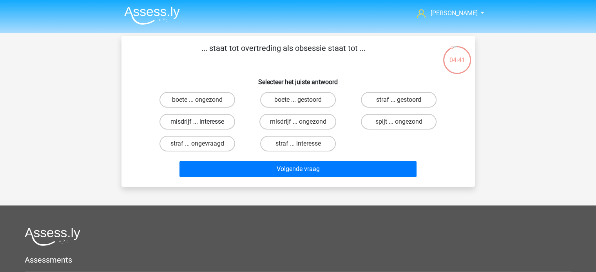
click at [194, 120] on label "misdrijf ... interesse" at bounding box center [197, 122] width 76 height 16
click at [197, 122] on input "misdrijf ... interesse" at bounding box center [199, 124] width 5 height 5
radio input "true"
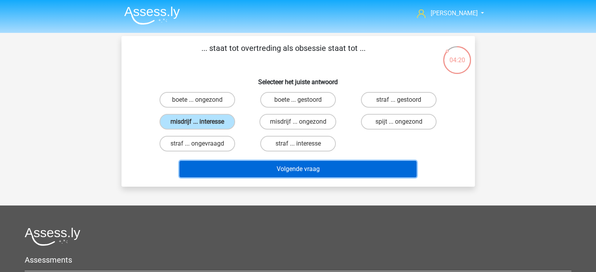
click at [287, 171] on button "Volgende vraag" at bounding box center [297, 169] width 237 height 16
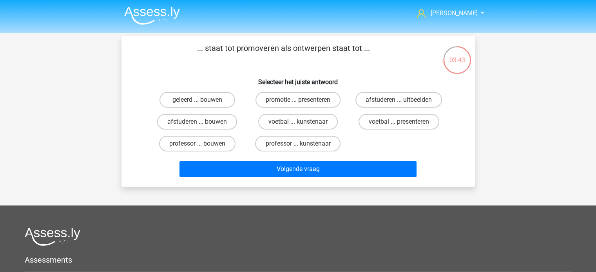
click at [199, 122] on input "afstuderen ... bouwen" at bounding box center [199, 124] width 5 height 5
radio input "true"
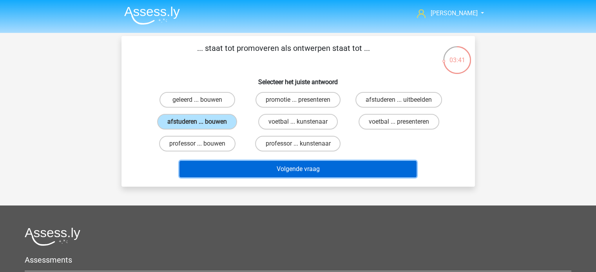
click at [298, 173] on button "Volgende vraag" at bounding box center [297, 169] width 237 height 16
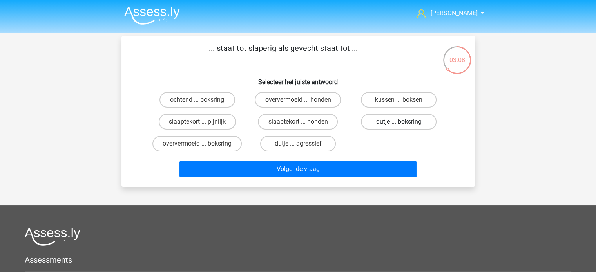
click at [392, 121] on label "dutje ... boksring" at bounding box center [399, 122] width 76 height 16
click at [399, 122] on input "dutje ... boksring" at bounding box center [401, 124] width 5 height 5
radio input "true"
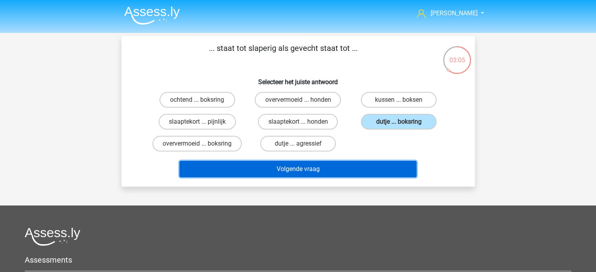
click at [296, 170] on button "Volgende vraag" at bounding box center [297, 169] width 237 height 16
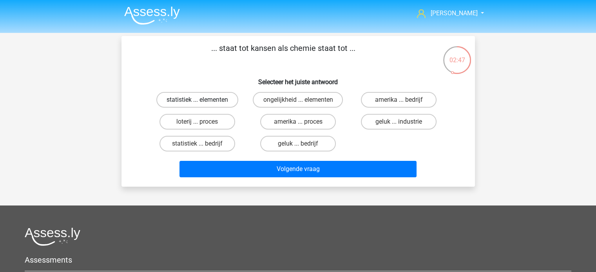
click at [196, 100] on label "statistiek ... elementen" at bounding box center [197, 100] width 82 height 16
click at [197, 100] on input "statistiek ... elementen" at bounding box center [199, 102] width 5 height 5
radio input "true"
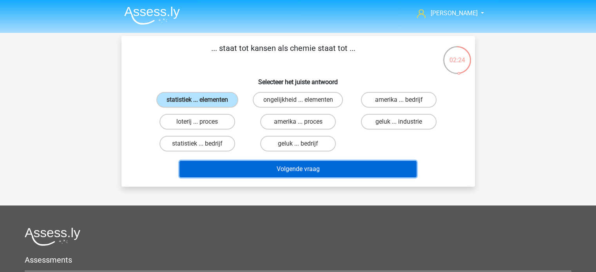
click at [334, 167] on button "Volgende vraag" at bounding box center [297, 169] width 237 height 16
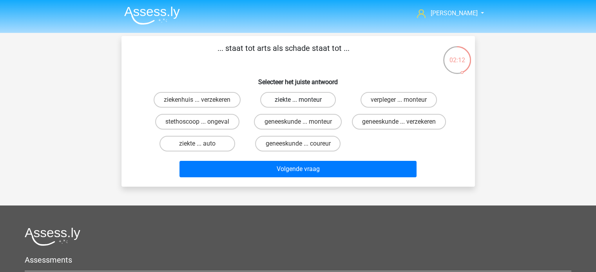
click at [294, 100] on label "ziekte ... monteur" at bounding box center [298, 100] width 76 height 16
click at [298, 100] on input "ziekte ... monteur" at bounding box center [300, 102] width 5 height 5
radio input "true"
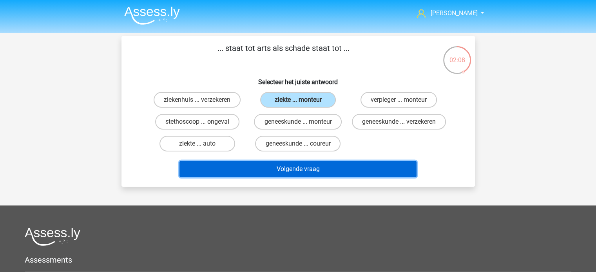
click at [286, 177] on button "Volgende vraag" at bounding box center [297, 169] width 237 height 16
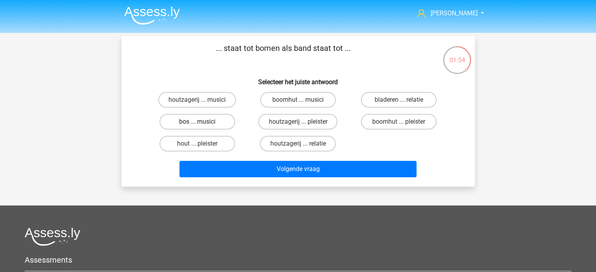
click at [192, 123] on label "bos ... musici" at bounding box center [197, 122] width 76 height 16
click at [197, 123] on input "bos ... musici" at bounding box center [199, 124] width 5 height 5
radio input "true"
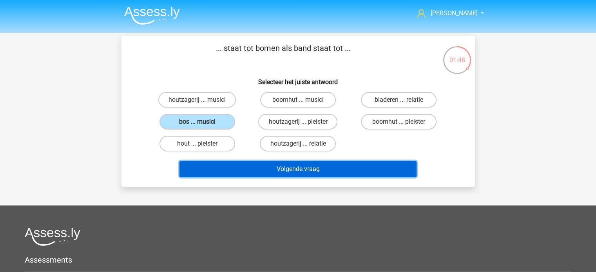
click at [301, 166] on button "Volgende vraag" at bounding box center [297, 169] width 237 height 16
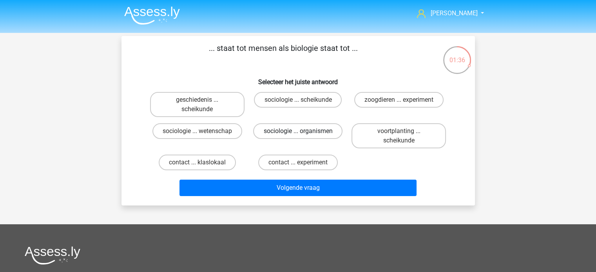
click at [295, 130] on label "sociologie ... organismen" at bounding box center [297, 131] width 89 height 16
click at [298, 131] on input "sociologie ... organismen" at bounding box center [300, 133] width 5 height 5
radio input "true"
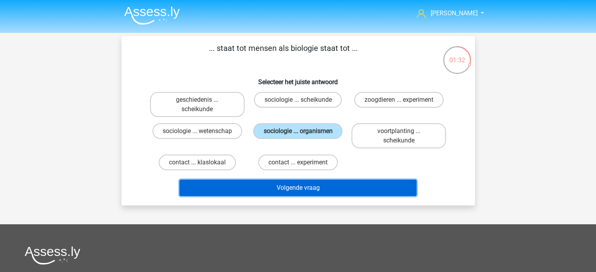
click at [287, 185] on button "Volgende vraag" at bounding box center [297, 188] width 237 height 16
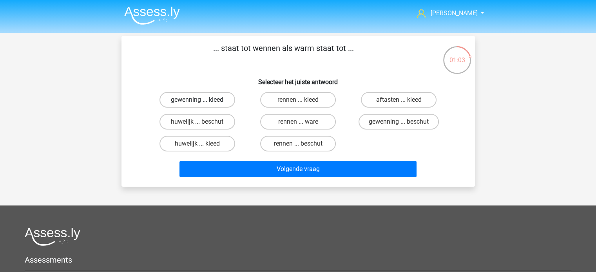
click at [202, 102] on label "gewenning ... kleed" at bounding box center [197, 100] width 76 height 16
click at [202, 102] on input "gewenning ... kleed" at bounding box center [199, 102] width 5 height 5
radio input "true"
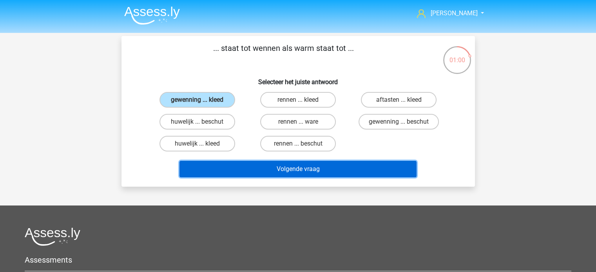
click at [298, 168] on button "Volgende vraag" at bounding box center [297, 169] width 237 height 16
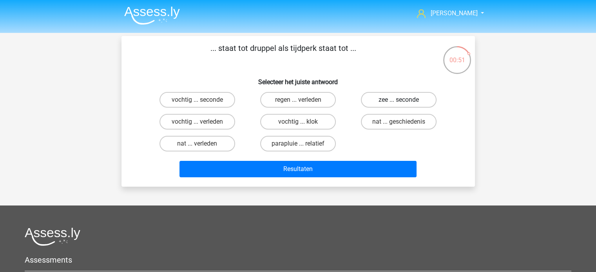
click at [391, 100] on label "zee ... seconde" at bounding box center [399, 100] width 76 height 16
click at [399, 100] on input "zee ... seconde" at bounding box center [401, 102] width 5 height 5
radio input "true"
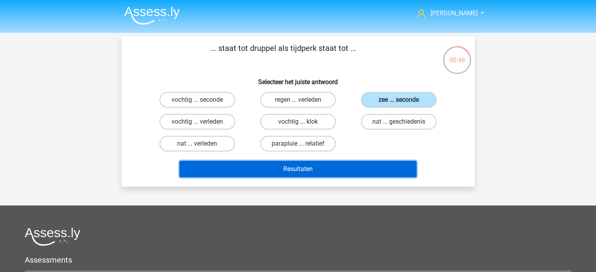
click at [301, 169] on button "Resultaten" at bounding box center [297, 169] width 237 height 16
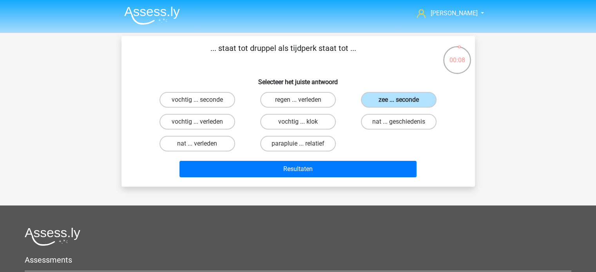
click at [166, 11] on img at bounding box center [152, 15] width 56 height 18
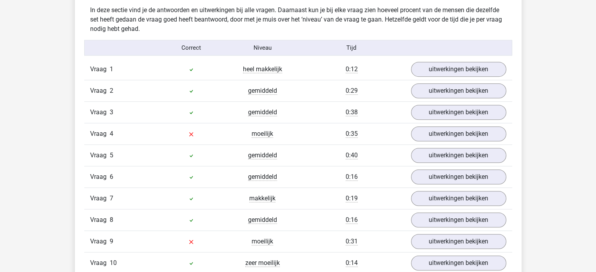
scroll to position [470, 0]
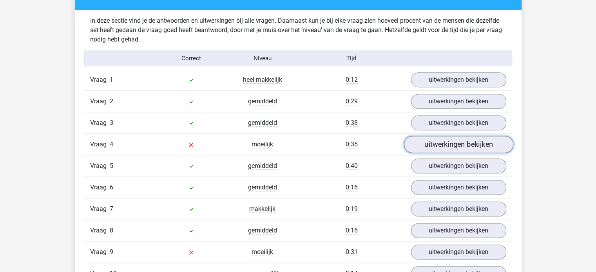
click at [431, 141] on link "uitwerkingen bekijken" at bounding box center [458, 144] width 109 height 17
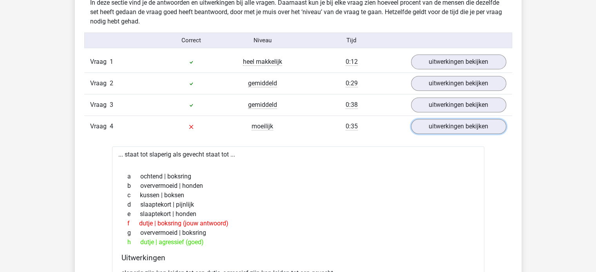
scroll to position [549, 0]
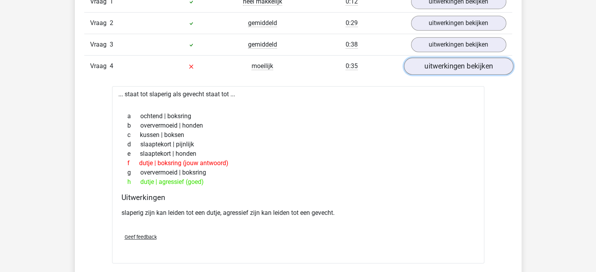
click at [438, 65] on link "uitwerkingen bekijken" at bounding box center [458, 66] width 109 height 17
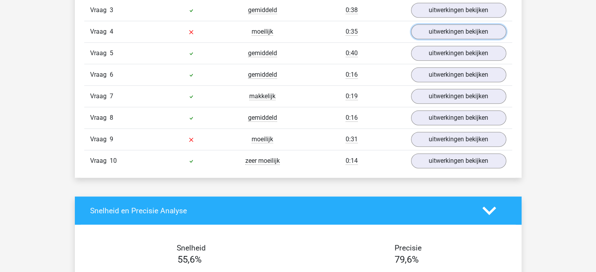
scroll to position [588, 0]
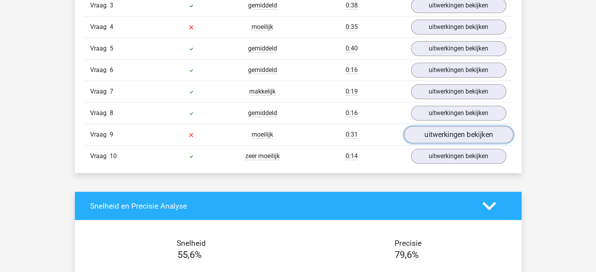
click at [442, 134] on link "uitwerkingen bekijken" at bounding box center [458, 135] width 109 height 17
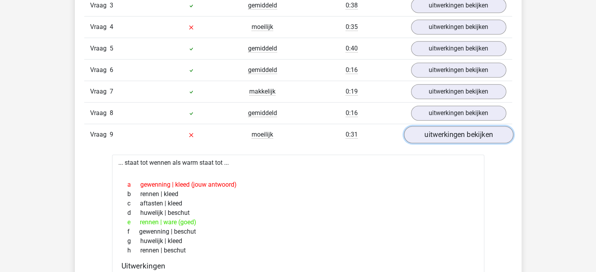
click at [420, 128] on link "uitwerkingen bekijken" at bounding box center [458, 135] width 109 height 17
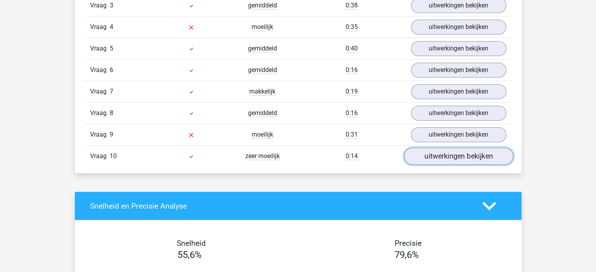
click at [425, 152] on link "uitwerkingen bekijken" at bounding box center [458, 156] width 109 height 17
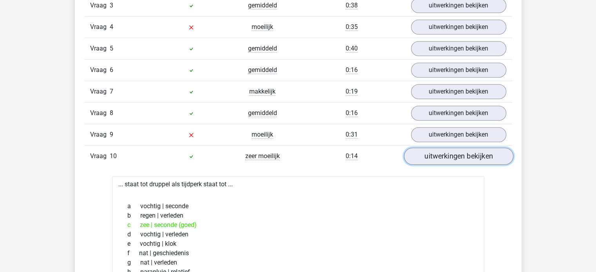
click at [420, 152] on link "uitwerkingen bekijken" at bounding box center [458, 156] width 109 height 17
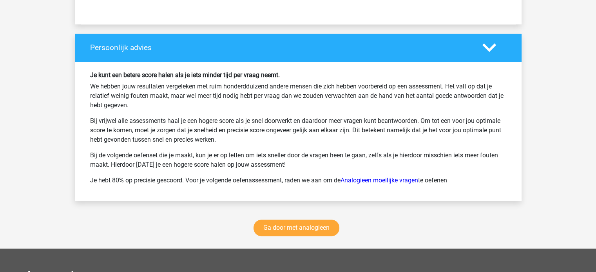
scroll to position [1019, 0]
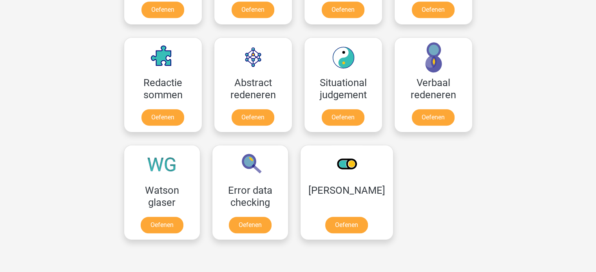
scroll to position [549, 0]
